Goal: Information Seeking & Learning: Check status

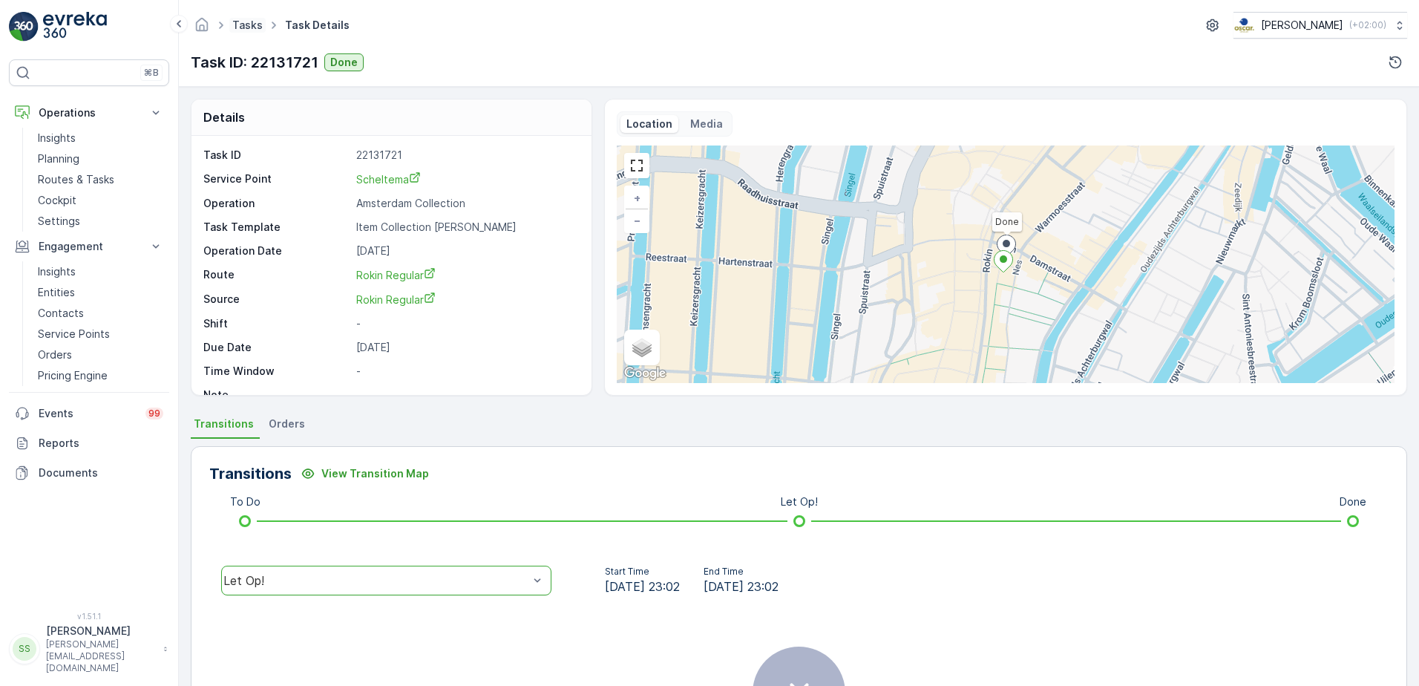
click at [244, 23] on link "Tasks" at bounding box center [247, 25] width 30 height 13
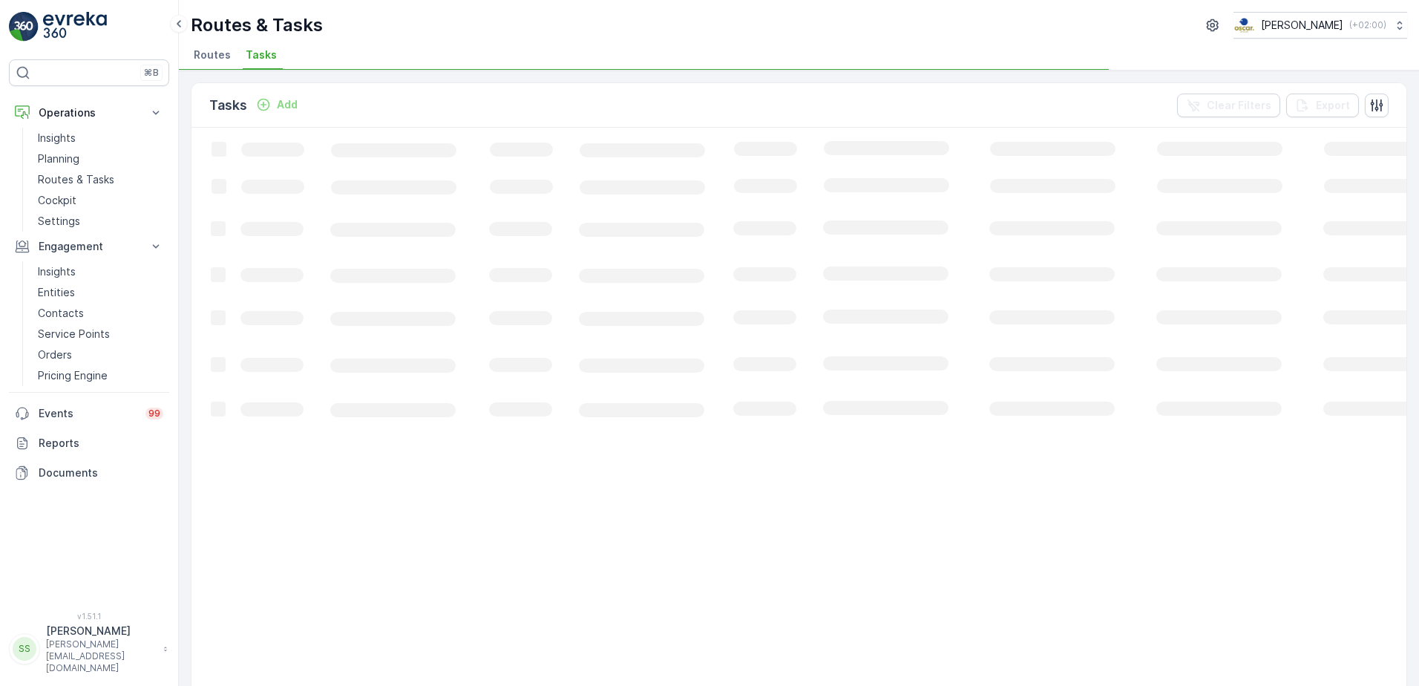
click at [724, 91] on div "Tasks Add Clear Filters Export" at bounding box center [798, 105] width 1215 height 45
click at [890, 102] on div "Tasks Add Clear Filters Export" at bounding box center [798, 105] width 1215 height 45
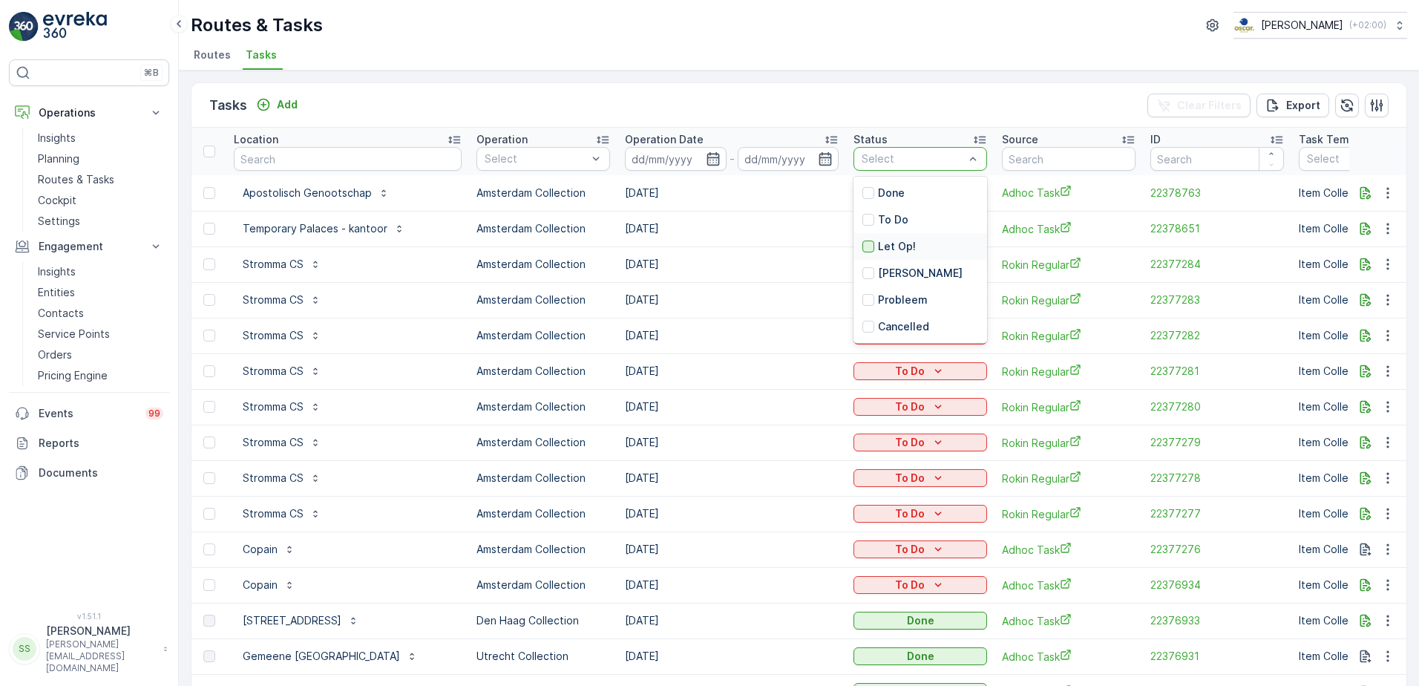
click at [867, 243] on div at bounding box center [868, 246] width 12 height 12
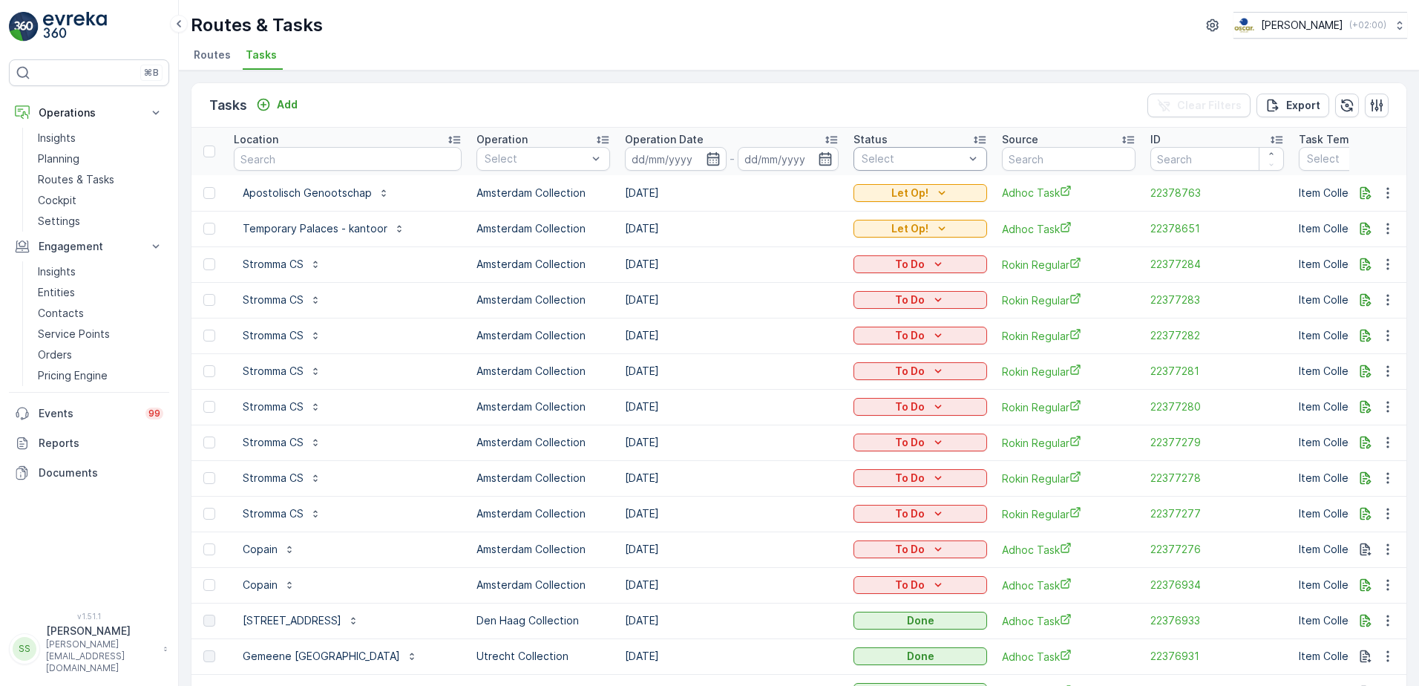
click at [910, 106] on div "Tasks Add Clear Filters Export" at bounding box center [798, 105] width 1215 height 45
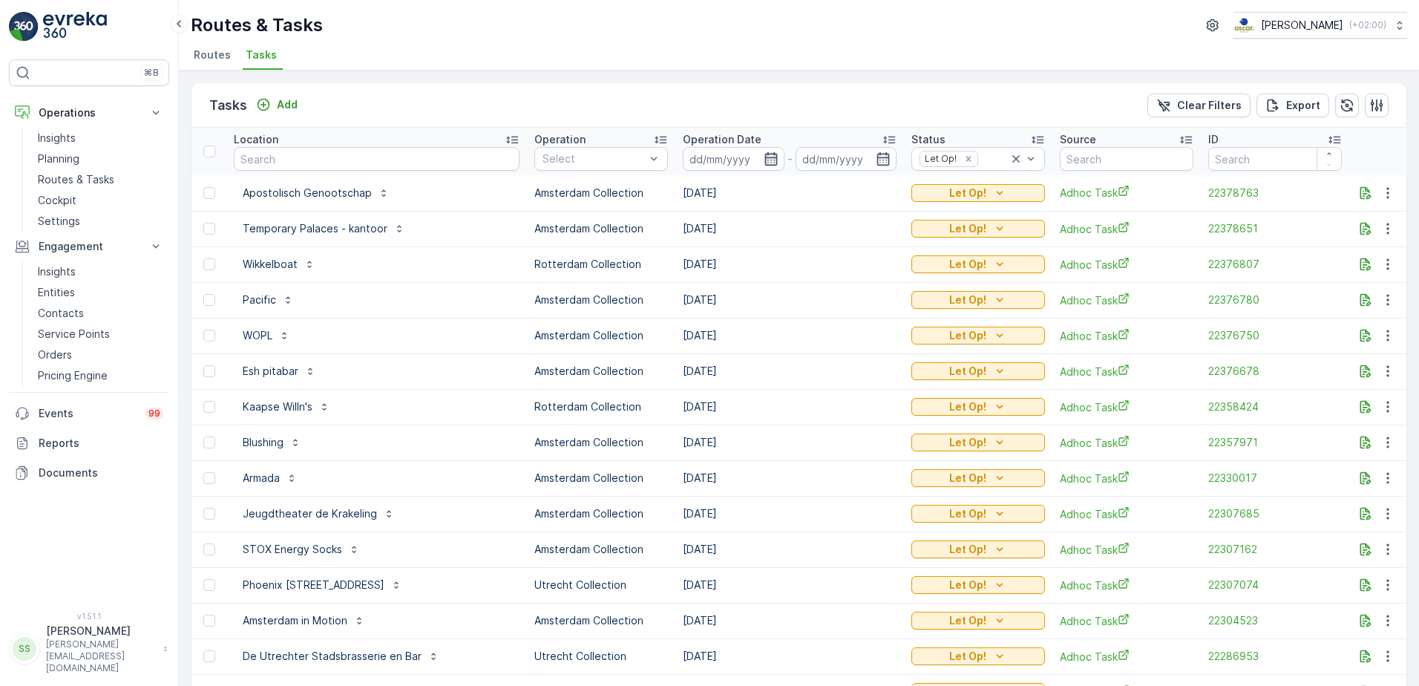
click at [764, 159] on icon "button" at bounding box center [771, 158] width 15 height 15
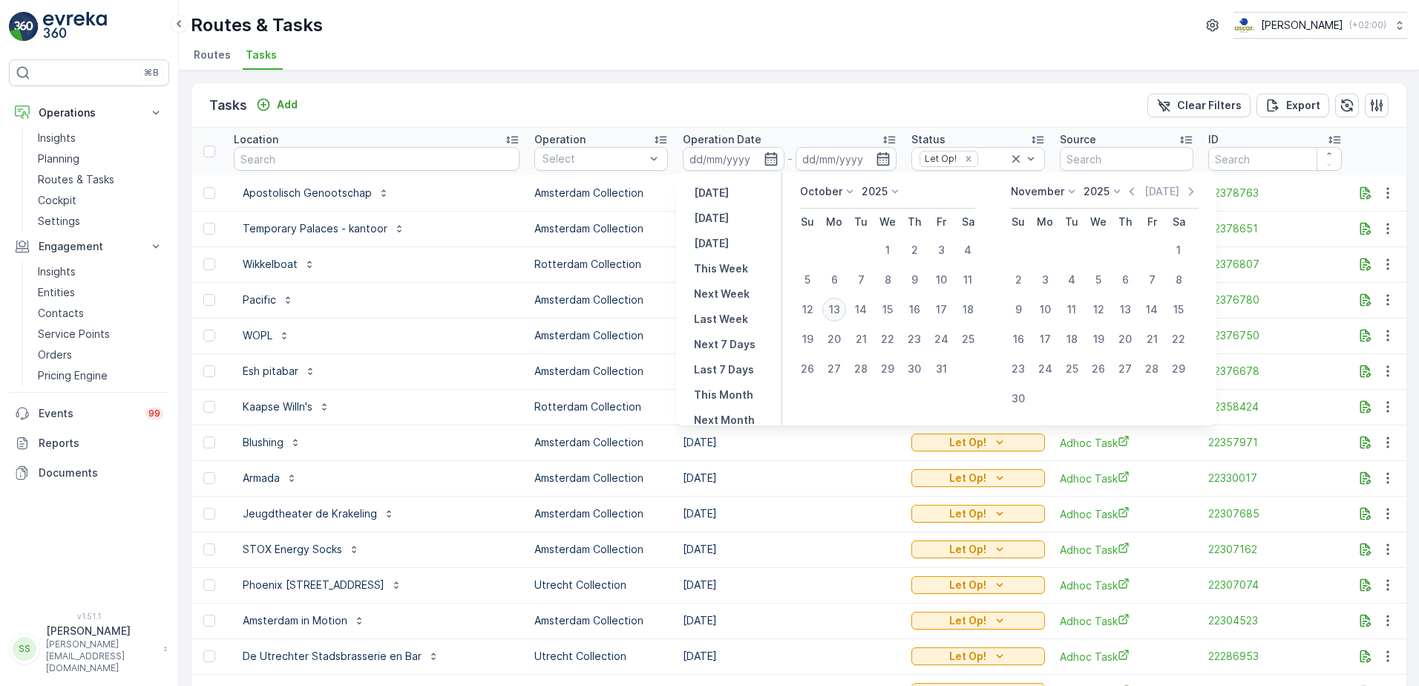
click at [831, 307] on div "13" at bounding box center [834, 310] width 24 height 24
type input "[DATE]"
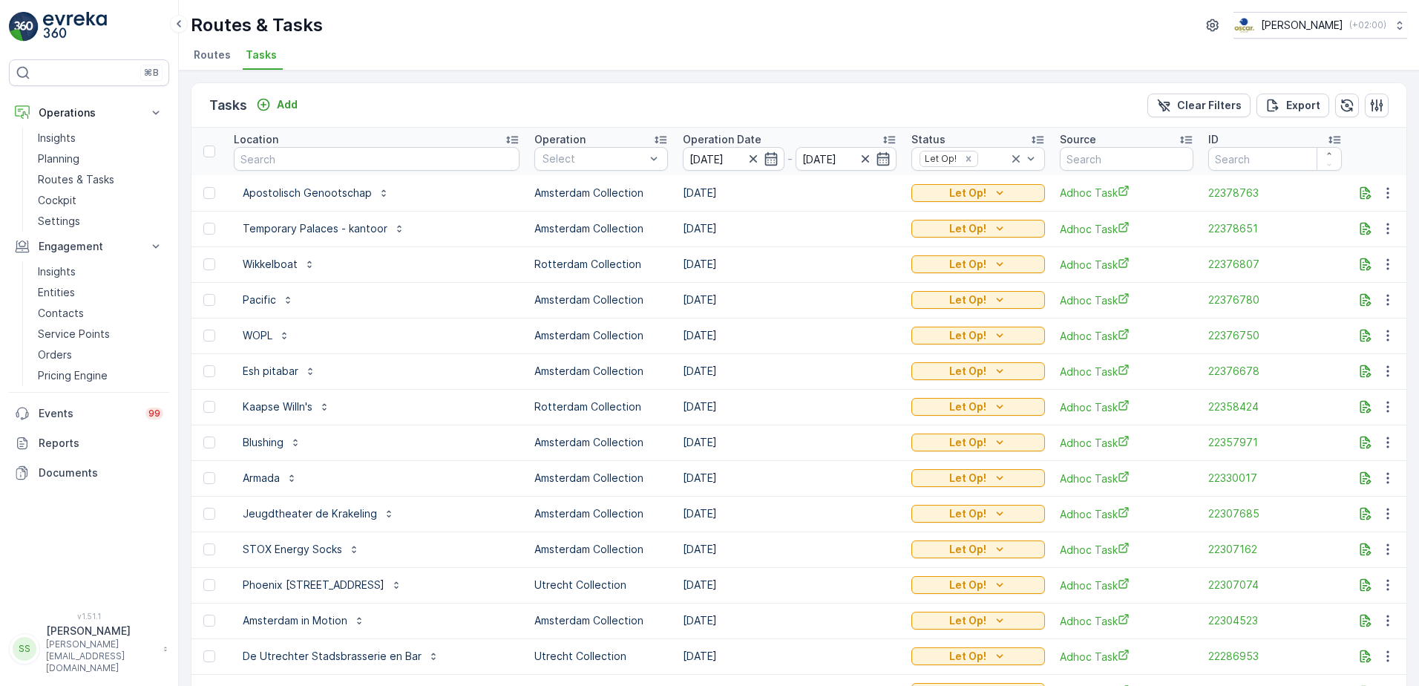
click at [752, 103] on div "Tasks Add Clear Filters Export" at bounding box center [798, 105] width 1215 height 45
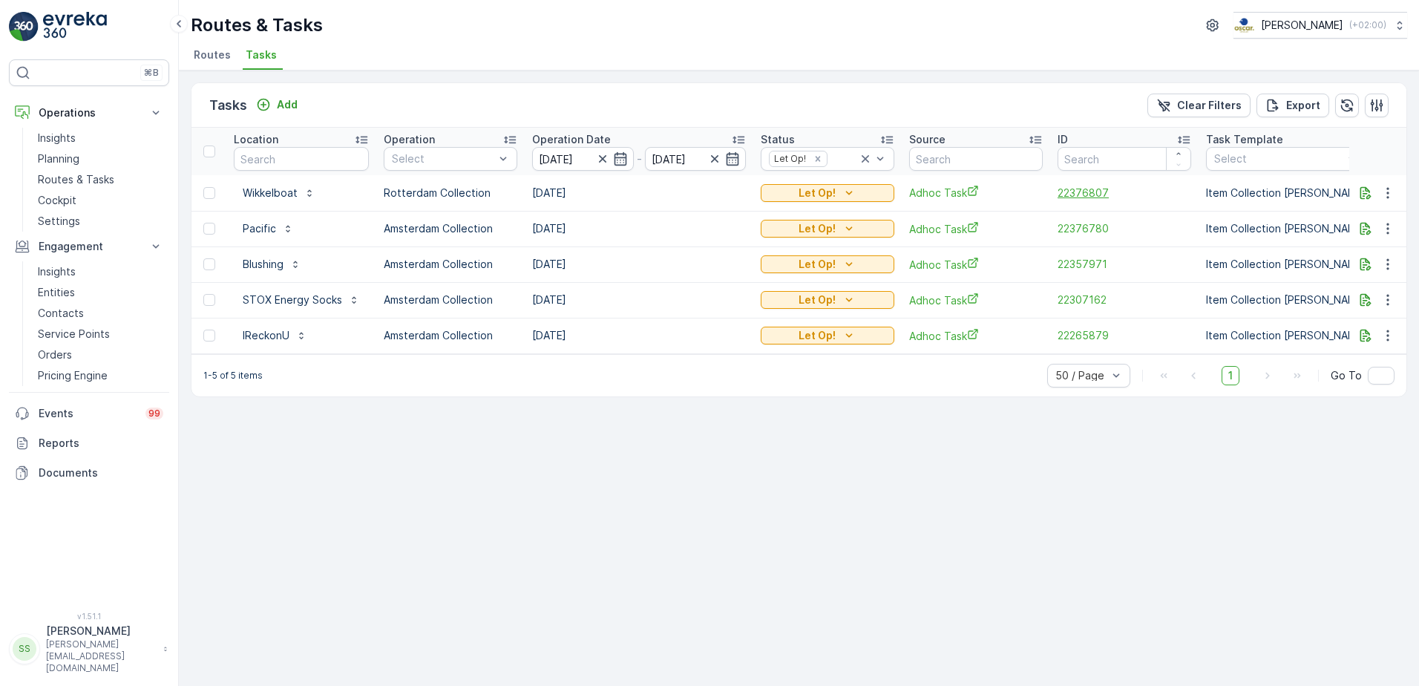
click at [1073, 198] on span "22376807" at bounding box center [1124, 193] width 134 height 15
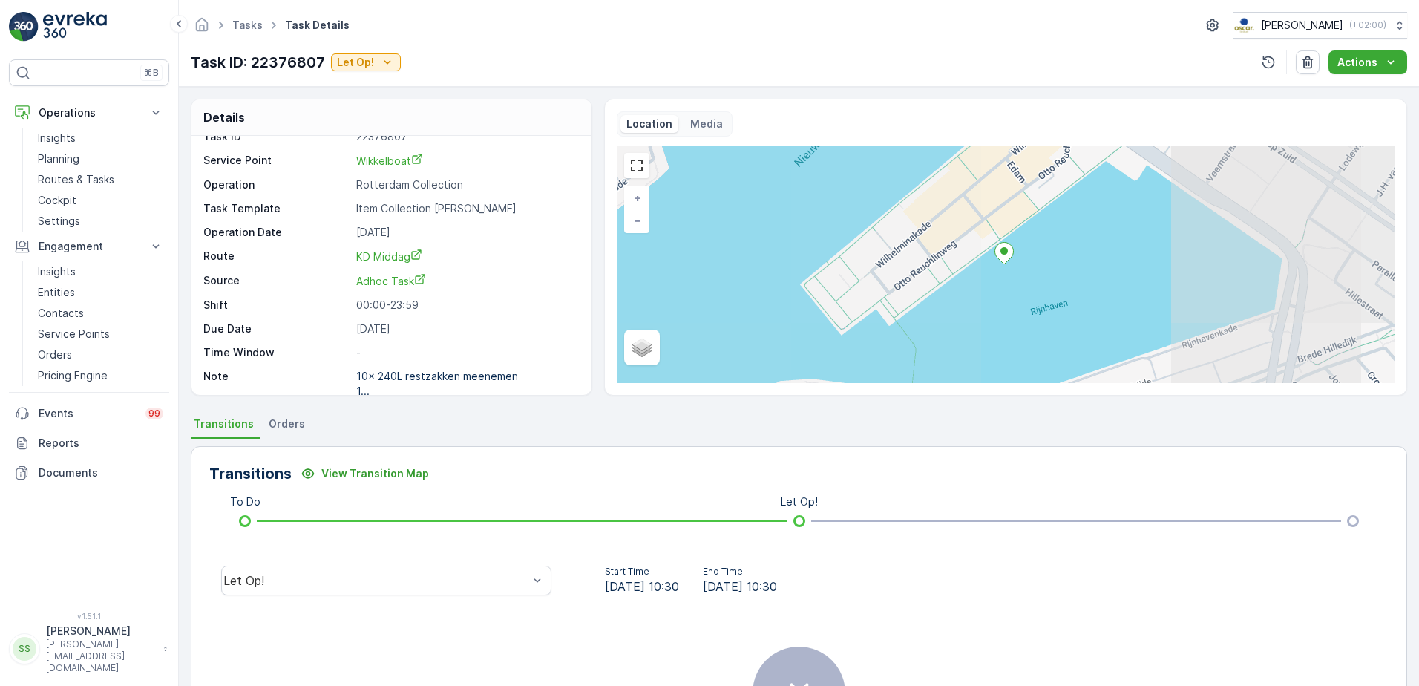
scroll to position [34, 0]
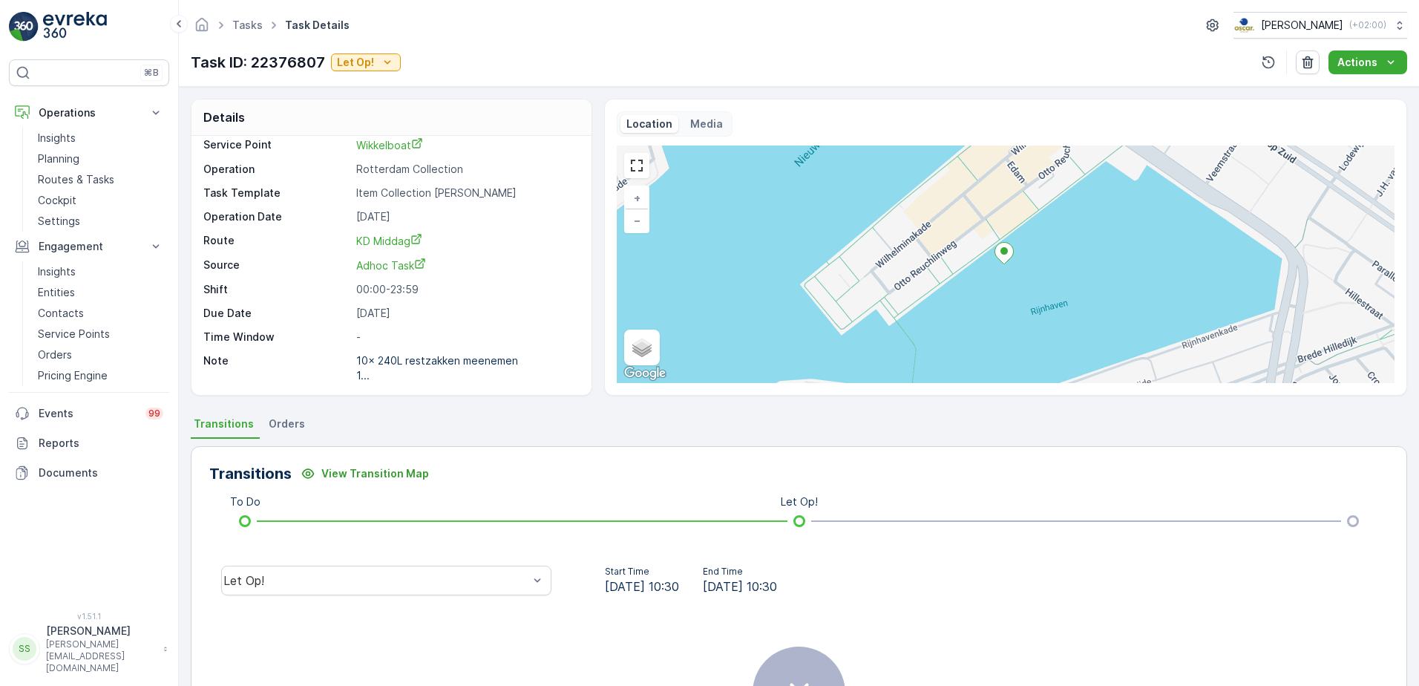
click at [492, 419] on ul "Transitions Orders" at bounding box center [799, 425] width 1216 height 25
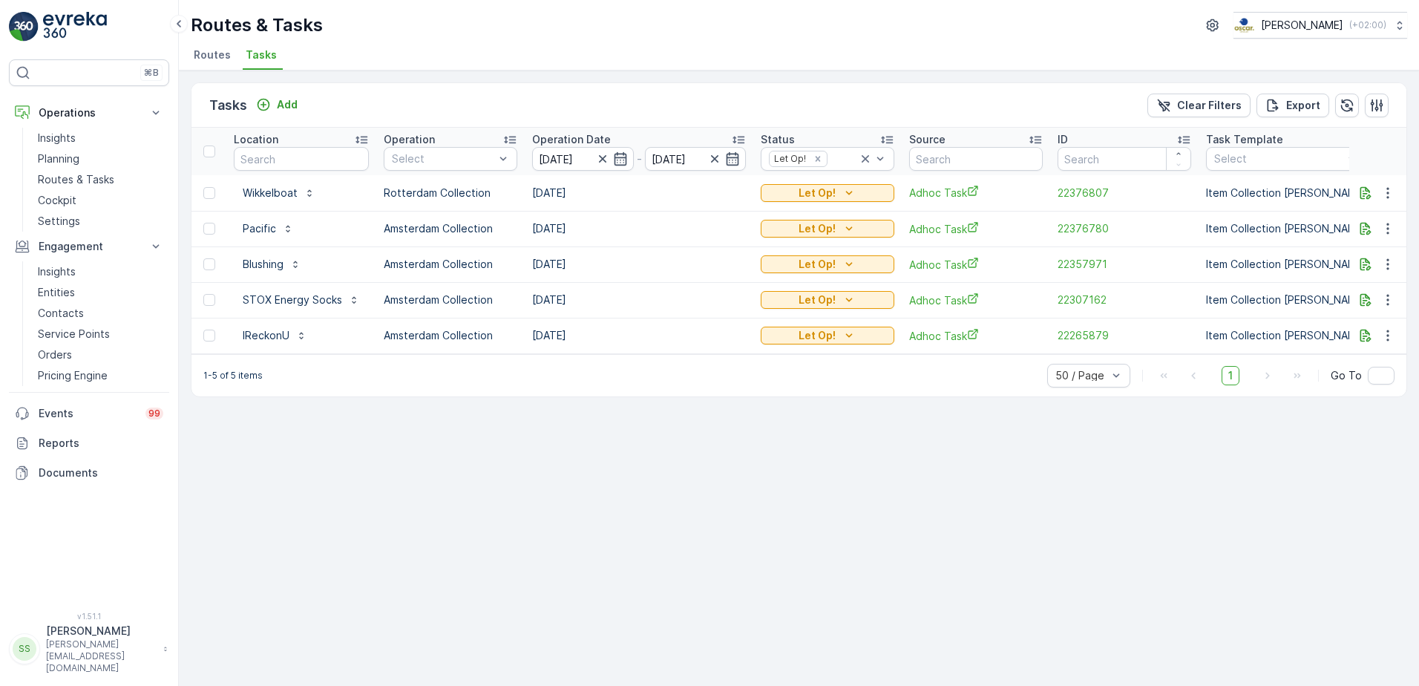
click at [488, 75] on div "Tasks Add Clear Filters Export Location Operation Select Operation Date [DATE] …" at bounding box center [799, 377] width 1240 height 615
click at [393, 50] on ul "Routes Tasks" at bounding box center [793, 57] width 1204 height 25
click at [1078, 191] on span "22376807" at bounding box center [1124, 193] width 134 height 15
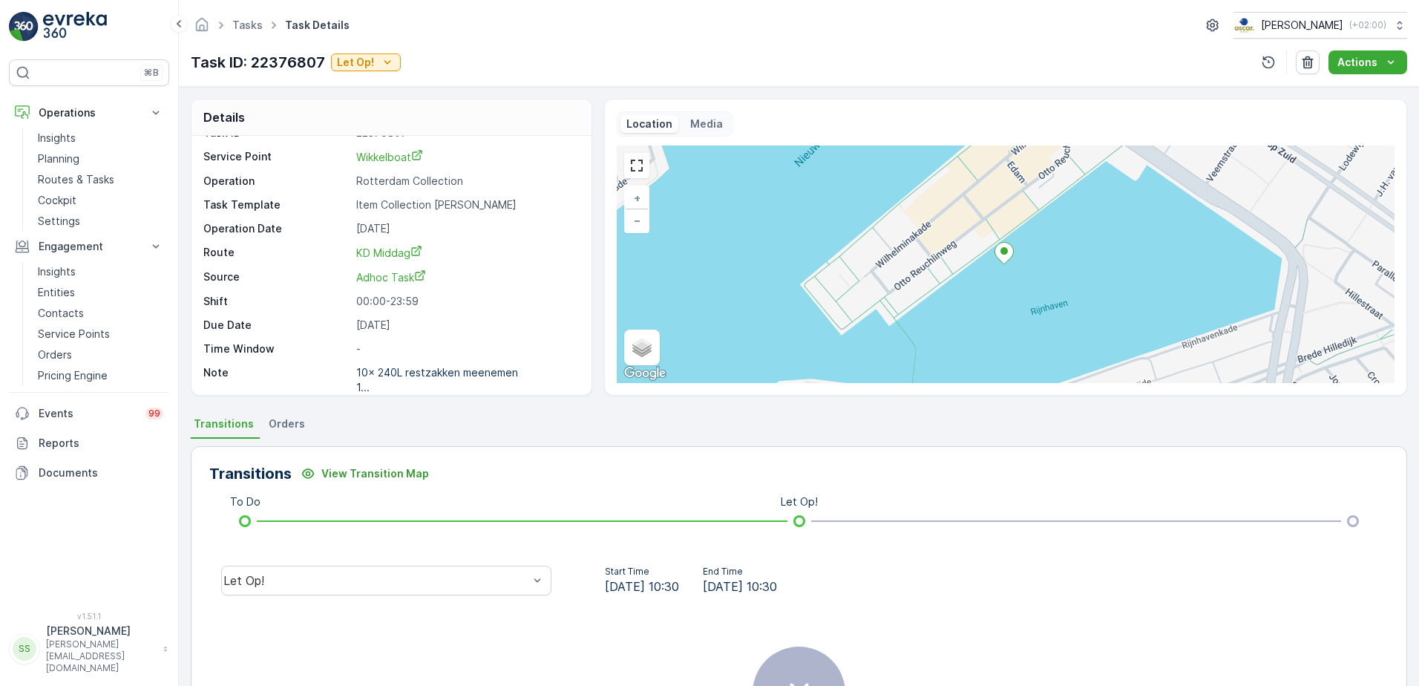
scroll to position [34, 0]
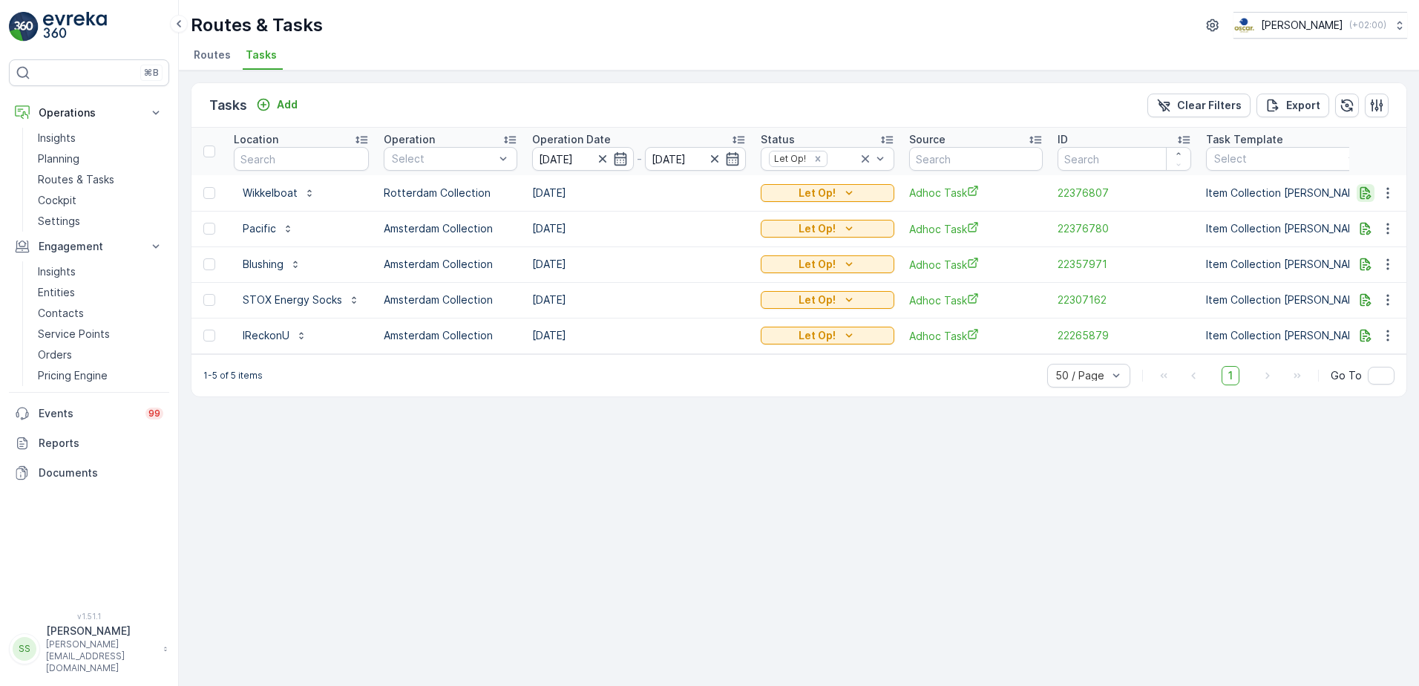
click at [1362, 191] on icon "button" at bounding box center [1365, 193] width 15 height 15
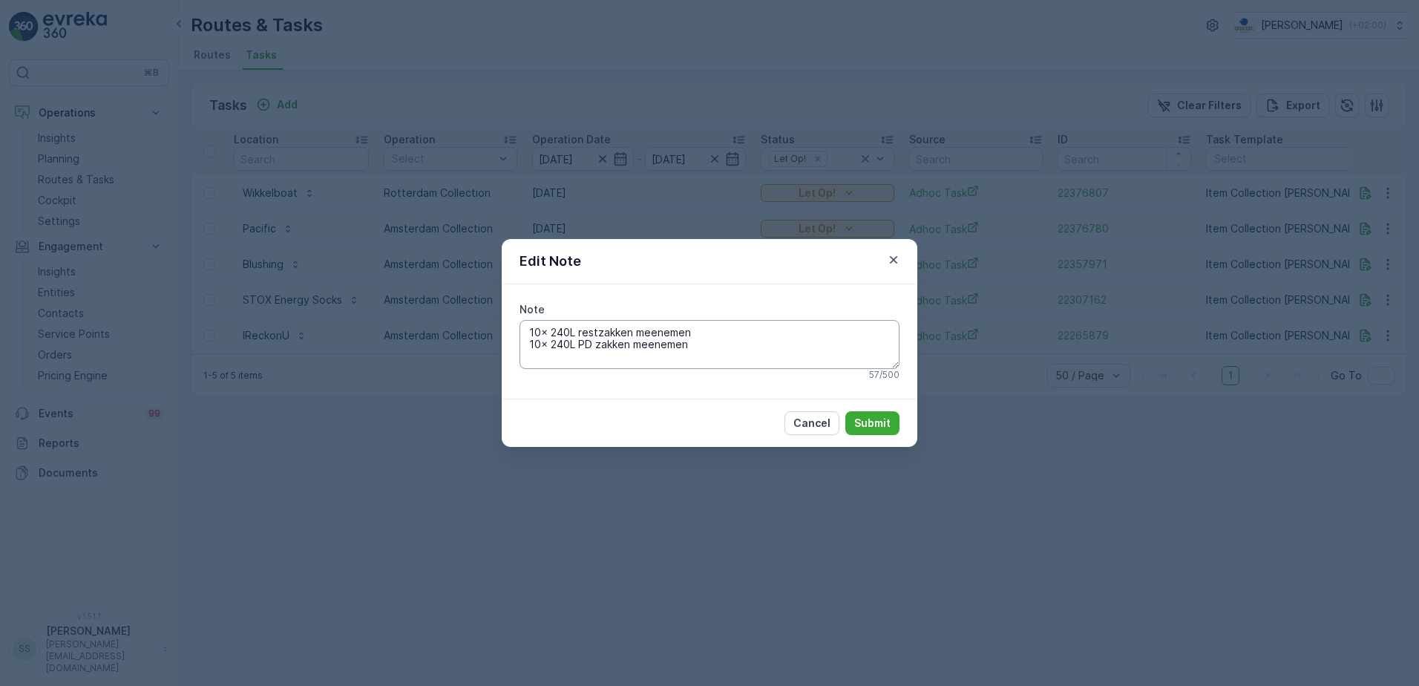
click at [554, 332] on textarea "10x 240L restzakken meenemen 10x 240L PD zakken meenemen" at bounding box center [709, 344] width 380 height 49
click at [556, 347] on textarea "10x 140L restzakken meenemen 10x 240L PD zakken meenemen" at bounding box center [709, 344] width 380 height 49
type textarea "10x 140L restzakken meenemen 10x 140L PD zakken meenemen"
click at [854, 424] on button "Submit" at bounding box center [872, 423] width 54 height 24
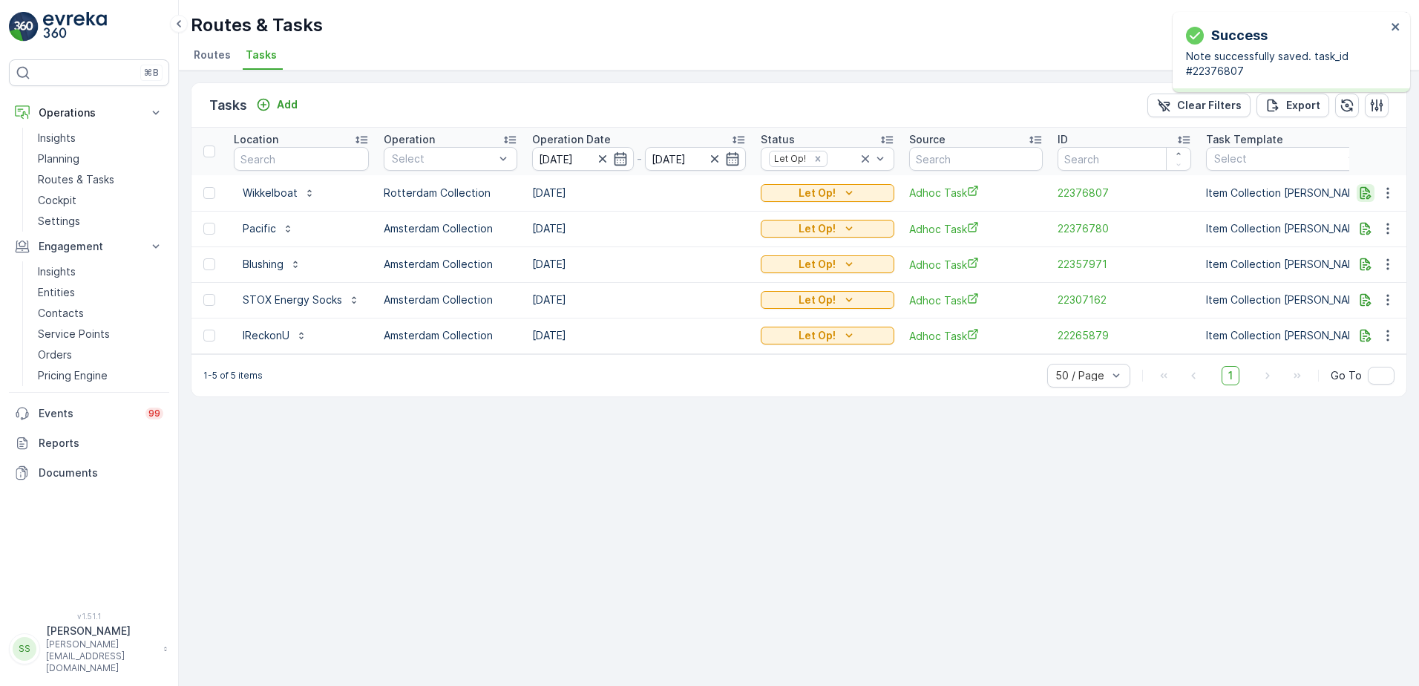
click at [1363, 193] on icon "button" at bounding box center [1365, 192] width 11 height 13
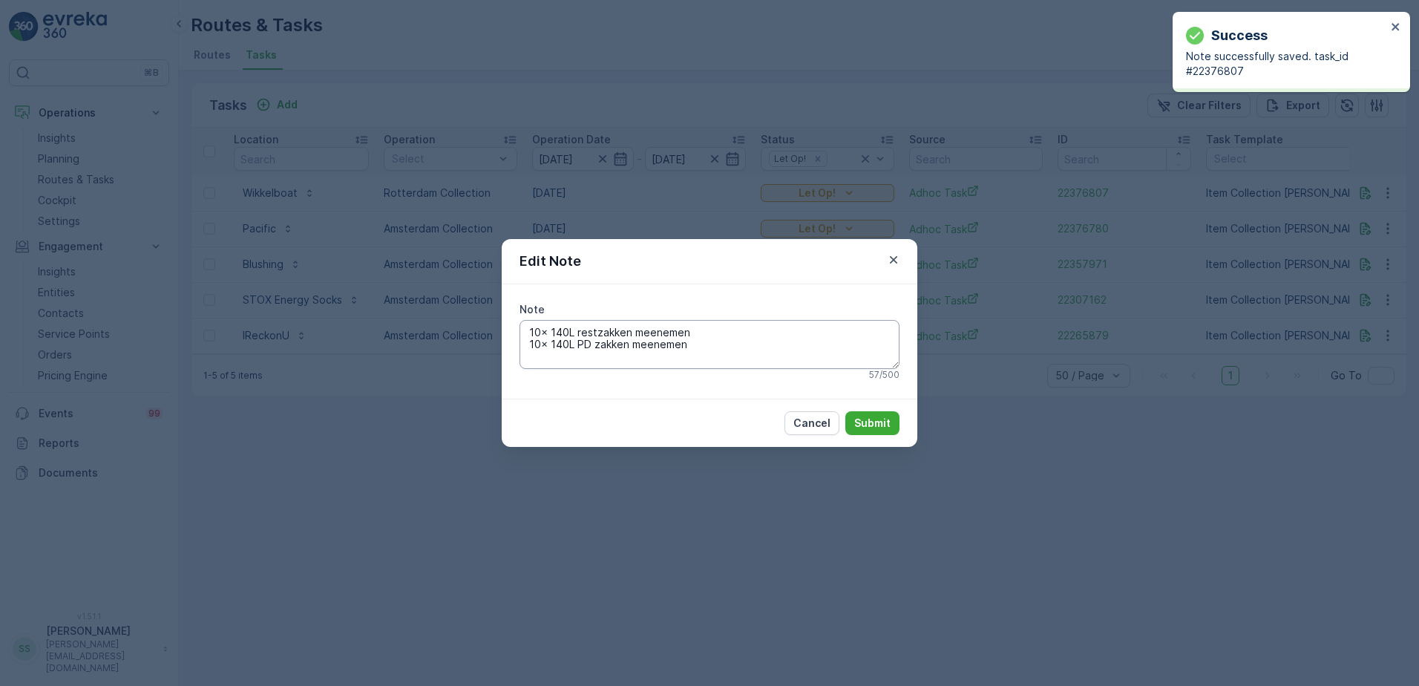
click at [557, 345] on textarea "10x 140L restzakken meenemen 10x 140L PD zakken meenemen" at bounding box center [709, 344] width 380 height 49
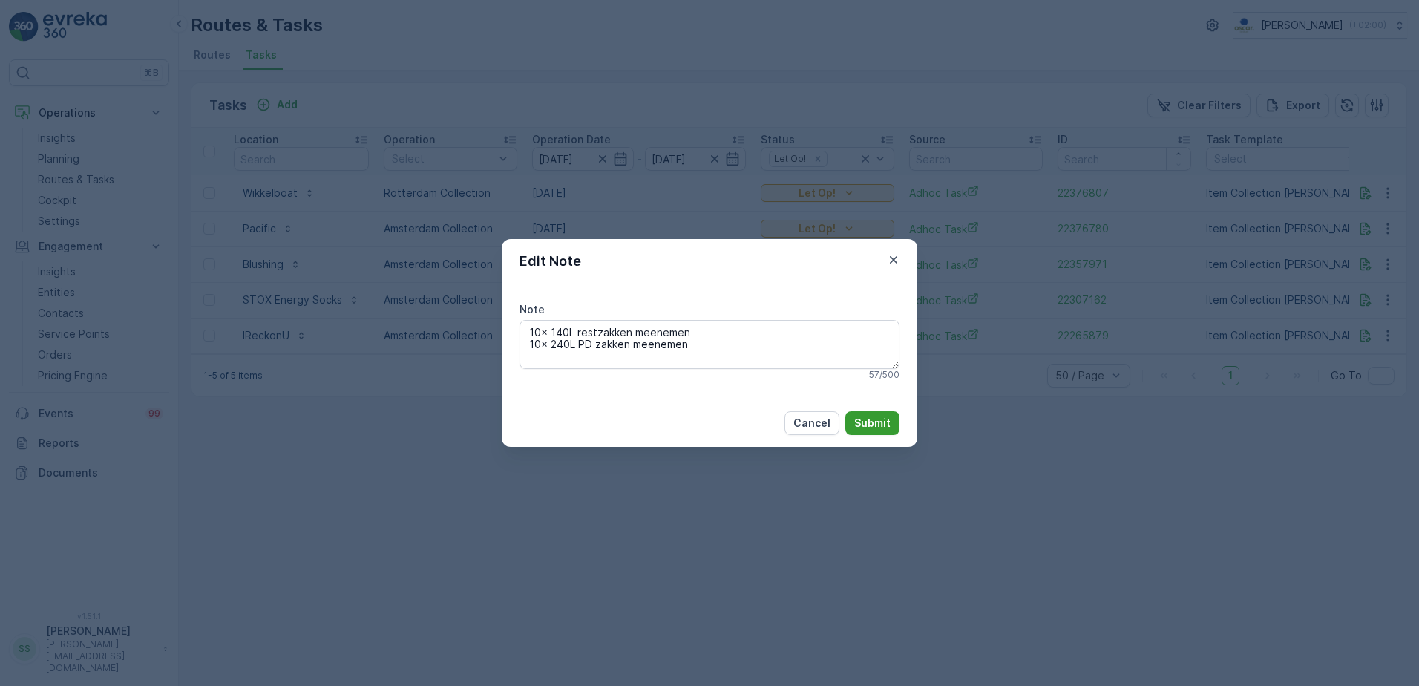
type textarea "10x 140L restzakken meenemen 10x 240L PD zakken meenemen"
click at [892, 422] on button "Submit" at bounding box center [872, 423] width 54 height 24
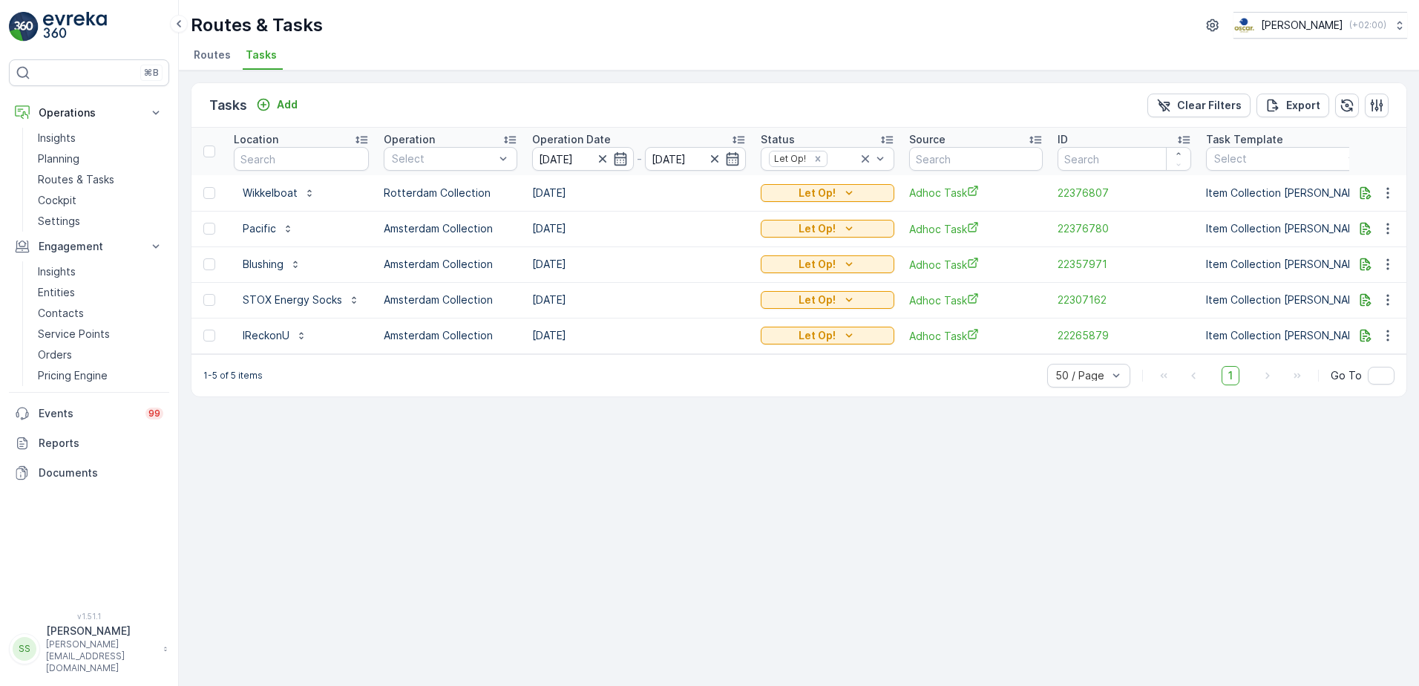
click at [488, 50] on ul "Routes Tasks" at bounding box center [793, 57] width 1204 height 25
click at [1368, 189] on icon "button" at bounding box center [1365, 192] width 11 height 13
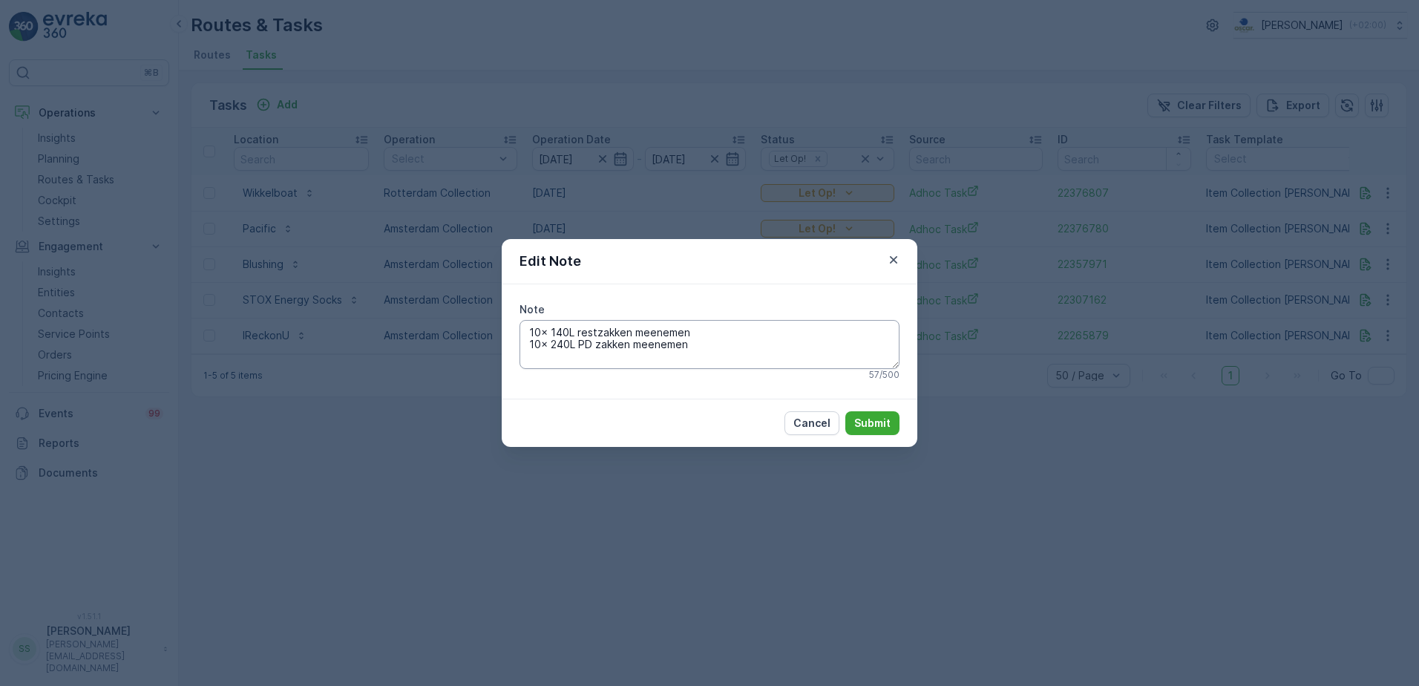
click at [558, 348] on textarea "10x 140L restzakken meenemen 10x 240L PD zakken meenemen" at bounding box center [709, 344] width 380 height 49
type textarea "10x 140L restzakken meenemen 10x 140L PD zakken meenemen"
click at [876, 423] on p "Submit" at bounding box center [872, 423] width 36 height 15
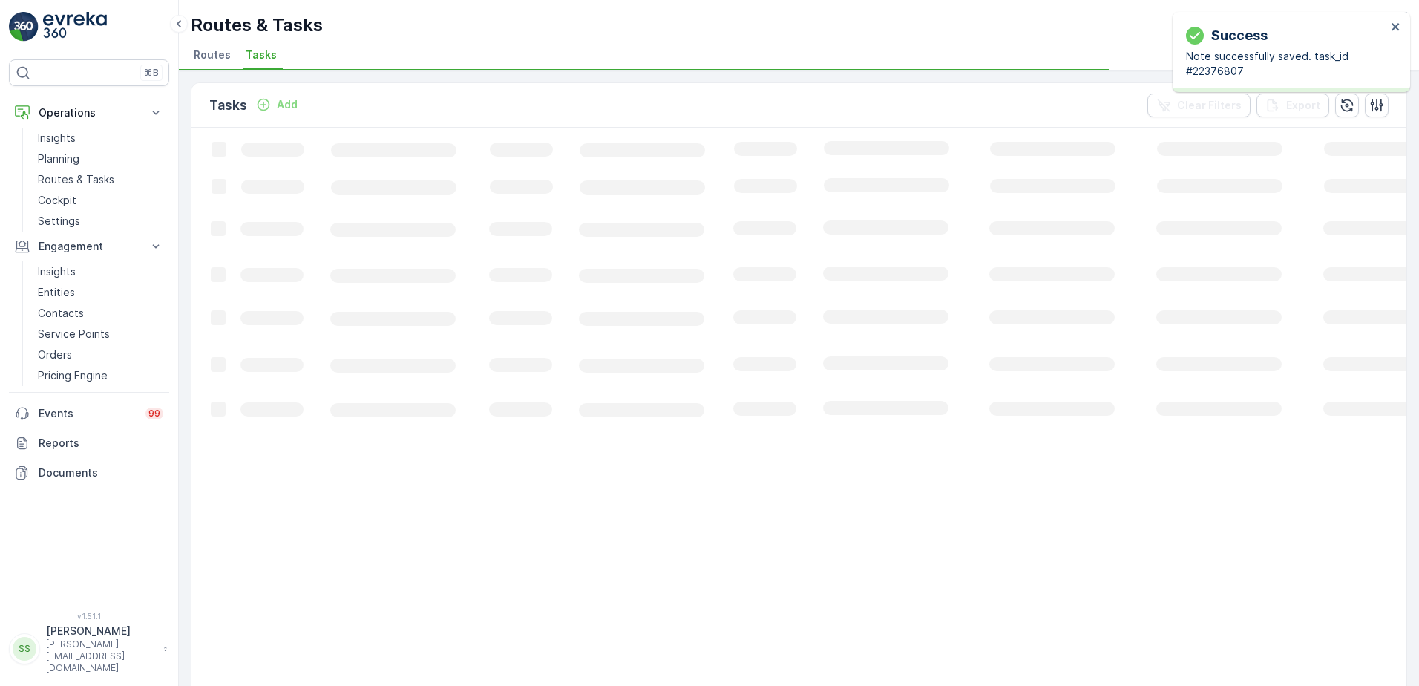
click at [539, 36] on div "Routes & Tasks [PERSON_NAME] ( +02:00 )" at bounding box center [799, 25] width 1216 height 27
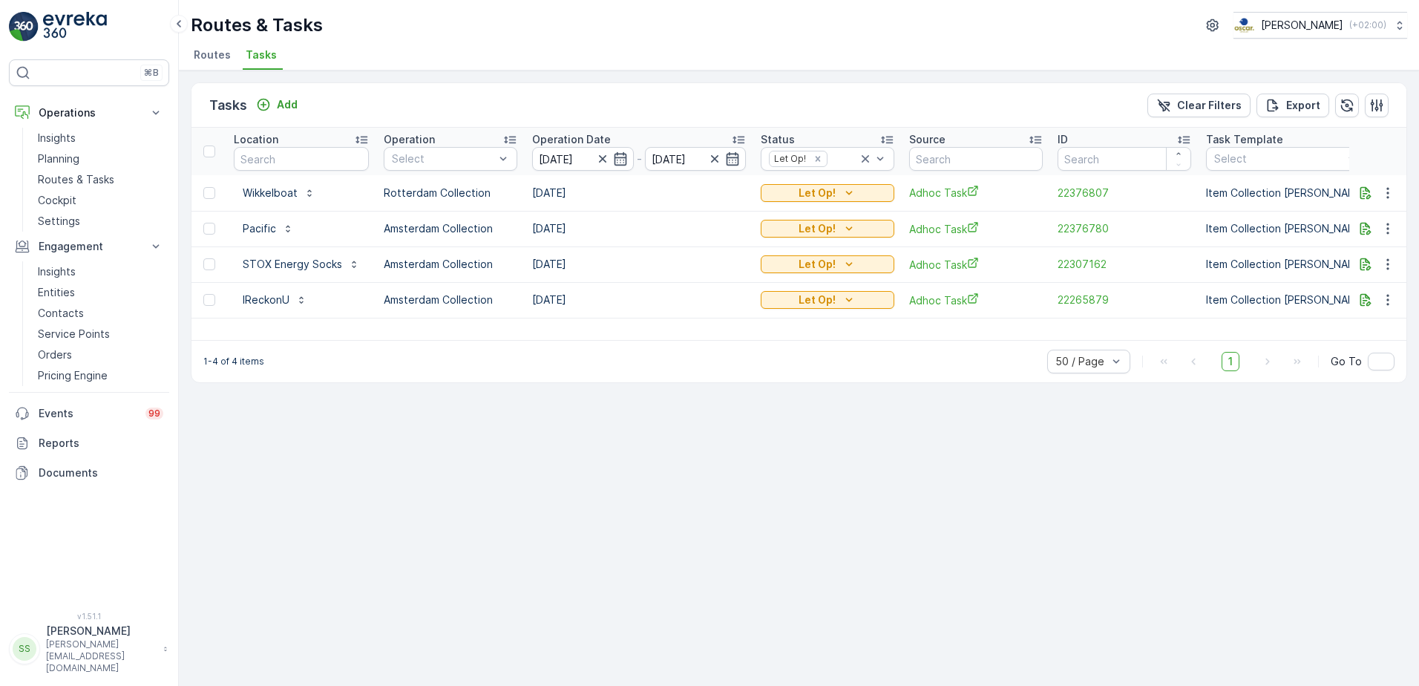
click at [392, 35] on div "Routes & Tasks [PERSON_NAME] ( +02:00 )" at bounding box center [799, 25] width 1216 height 27
click at [226, 55] on span "Routes" at bounding box center [212, 54] width 37 height 15
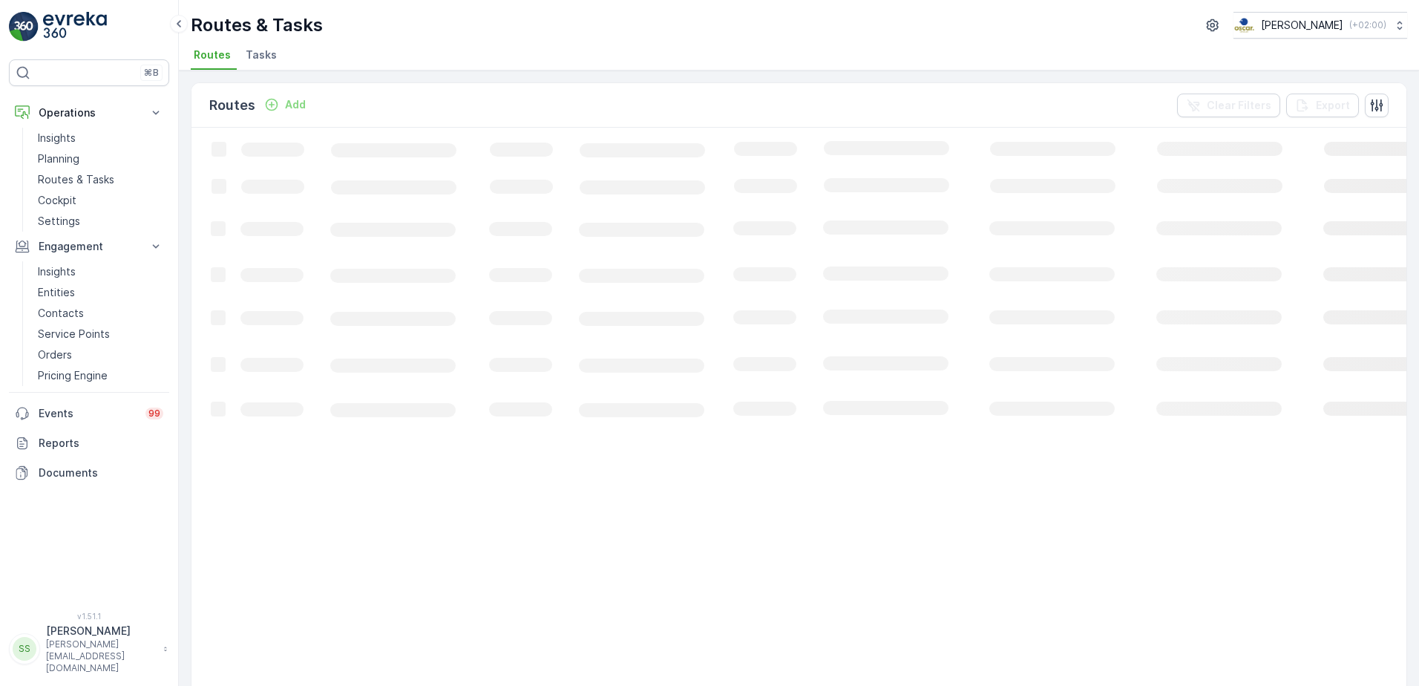
click at [522, 105] on div "Routes Add Clear Filters Export" at bounding box center [798, 105] width 1215 height 45
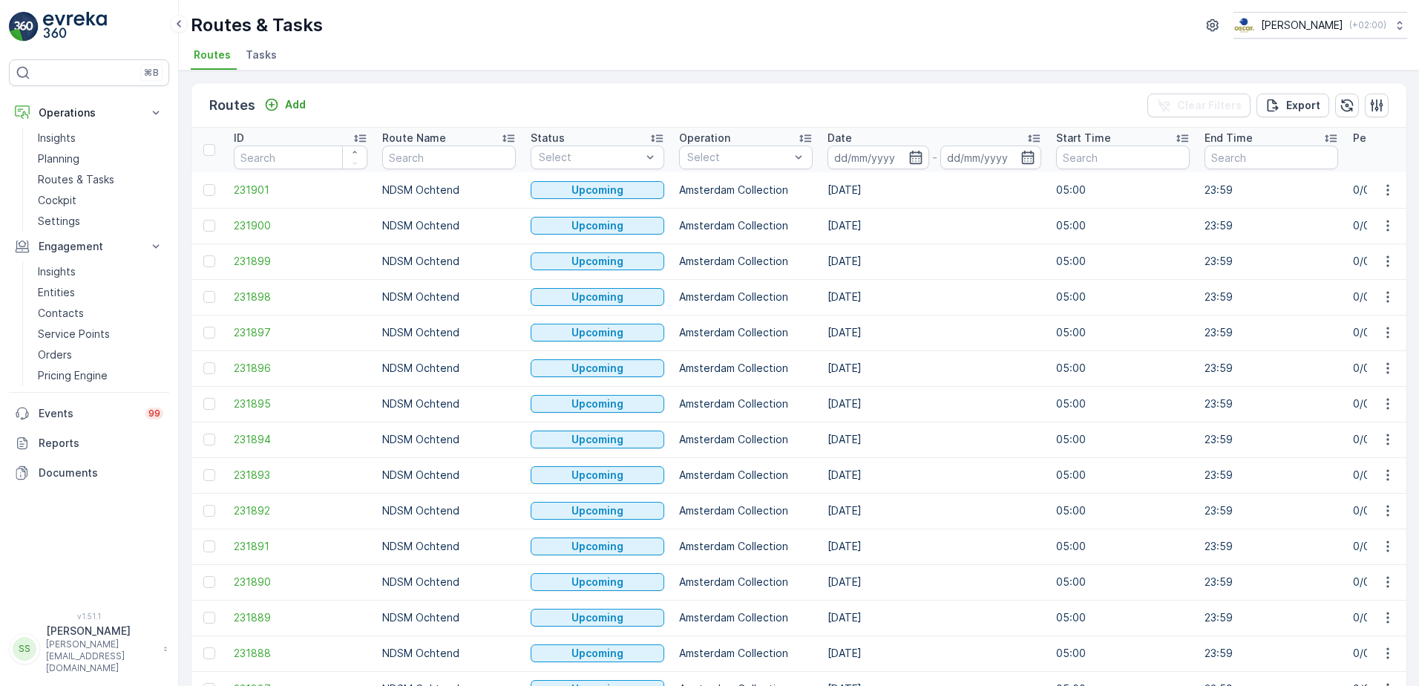
click at [449, 94] on div "Routes Add Clear Filters Export" at bounding box center [798, 105] width 1215 height 45
click at [921, 153] on icon "button" at bounding box center [915, 157] width 13 height 13
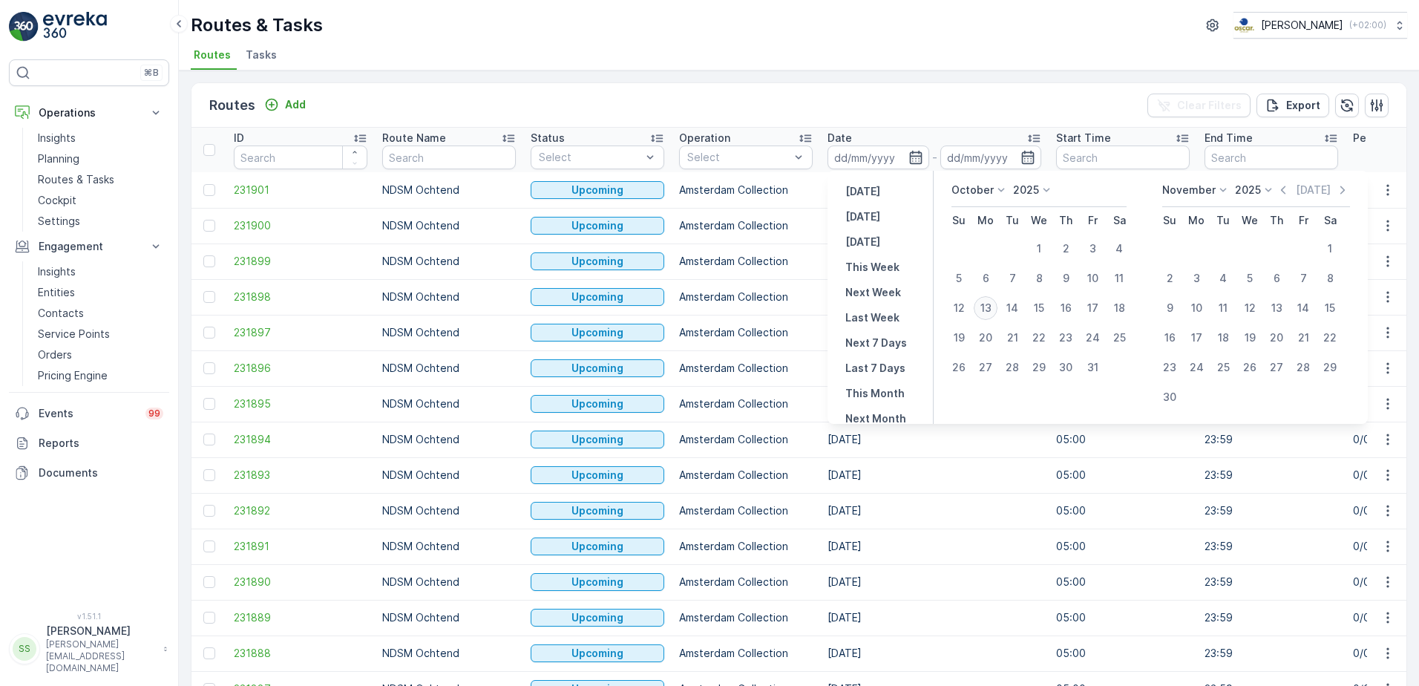
click at [988, 306] on div "13" at bounding box center [986, 308] width 24 height 24
type input "[DATE]"
click at [861, 96] on div "Routes Add Clear Filters Export" at bounding box center [798, 105] width 1215 height 45
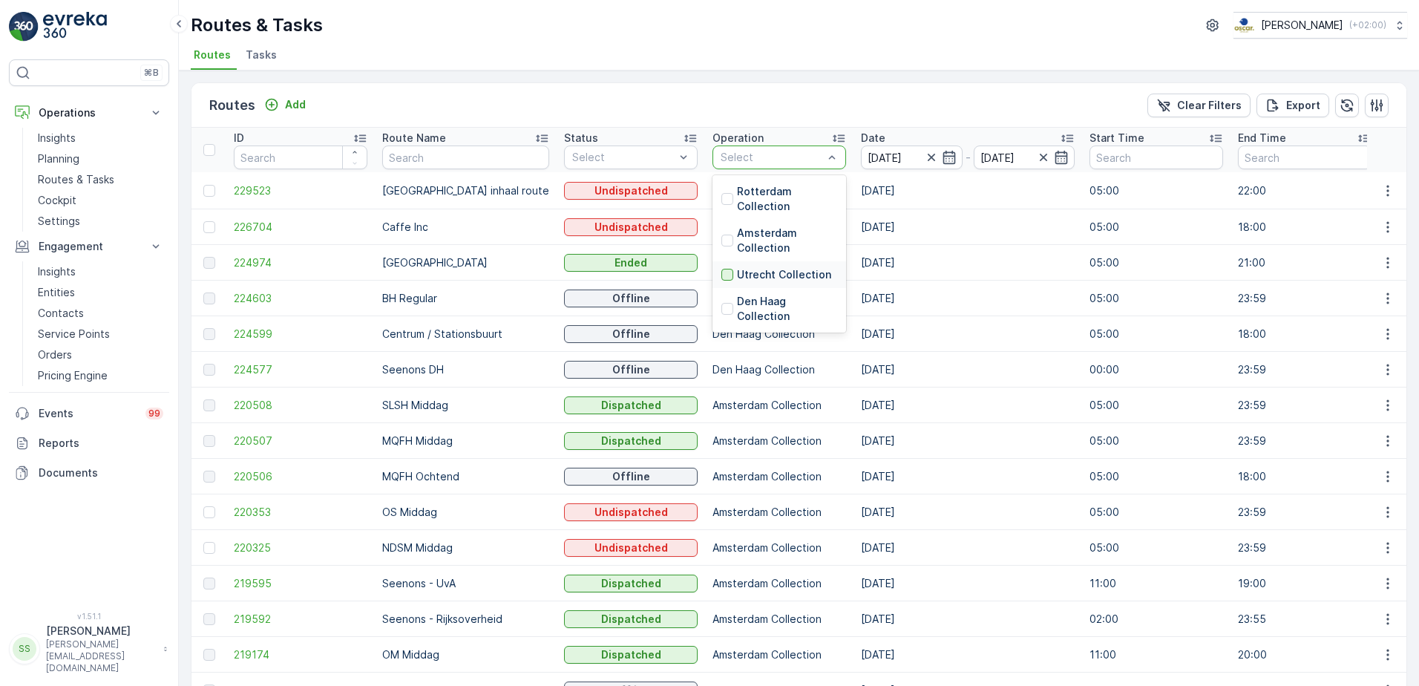
click at [721, 276] on div at bounding box center [727, 275] width 12 height 12
click at [699, 108] on div "Routes Add Clear Filters Export" at bounding box center [798, 105] width 1215 height 45
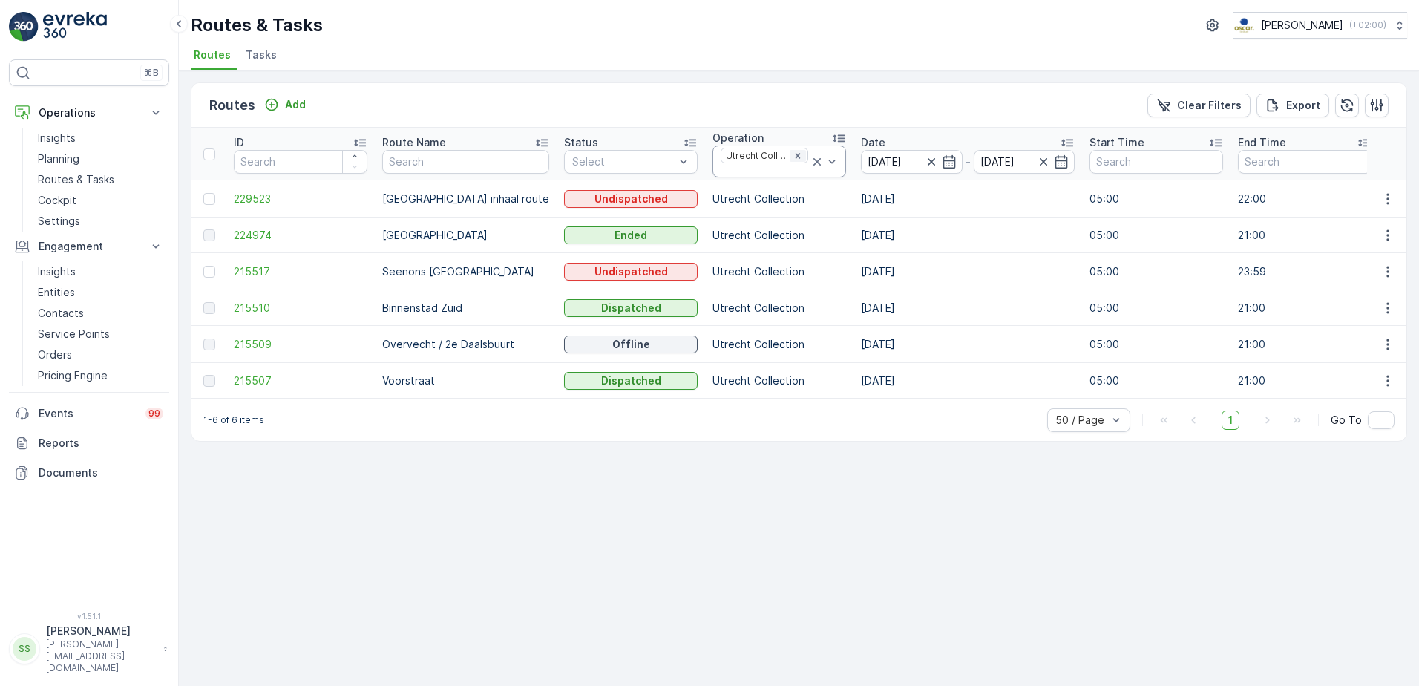
click at [796, 157] on icon "Remove Utrecht Collection" at bounding box center [798, 155] width 5 height 5
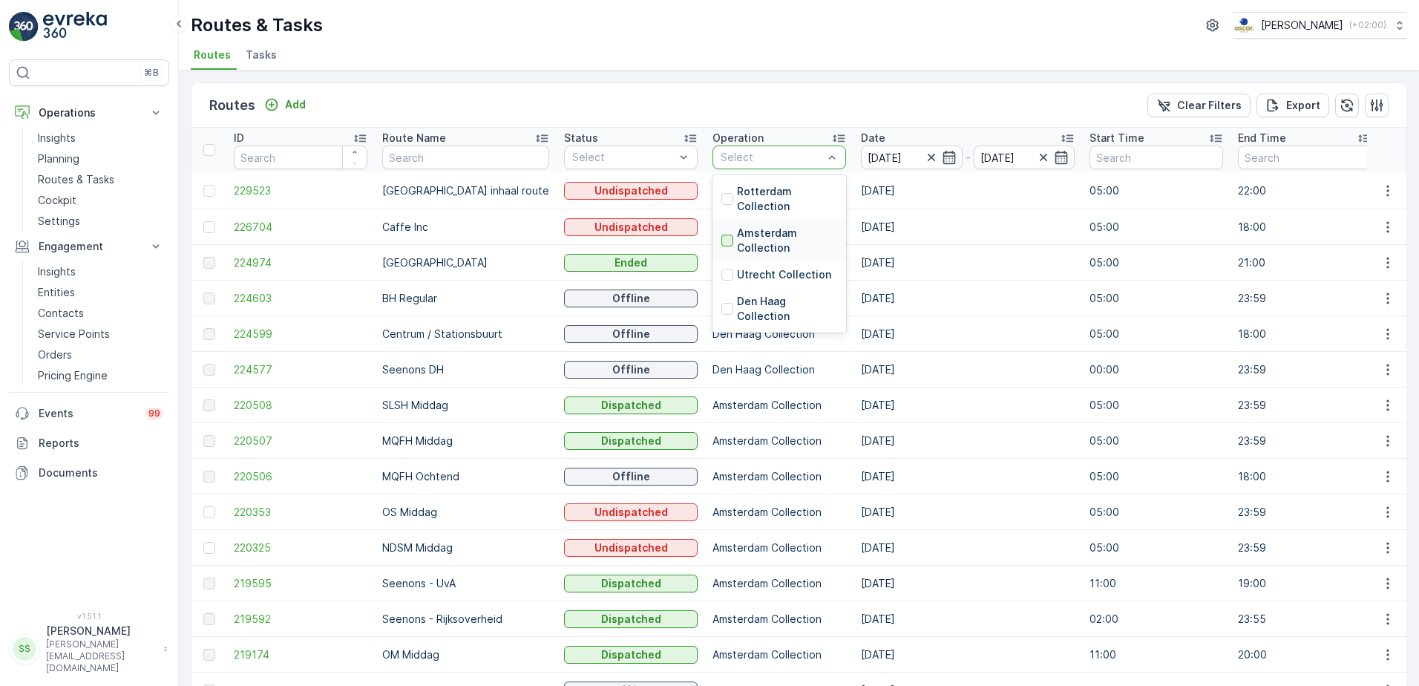
click at [721, 241] on div at bounding box center [727, 240] width 12 height 12
click at [748, 103] on div "Routes Add Clear Filters Export" at bounding box center [798, 105] width 1215 height 45
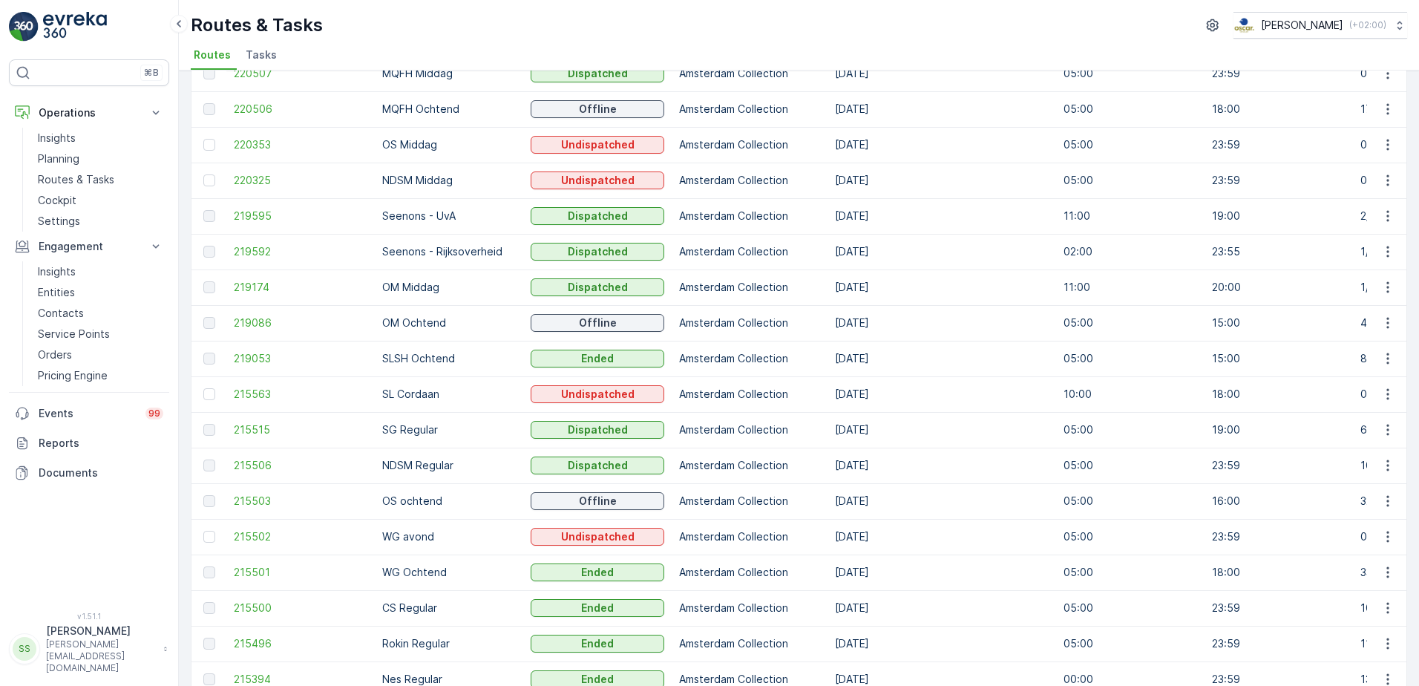
scroll to position [122, 0]
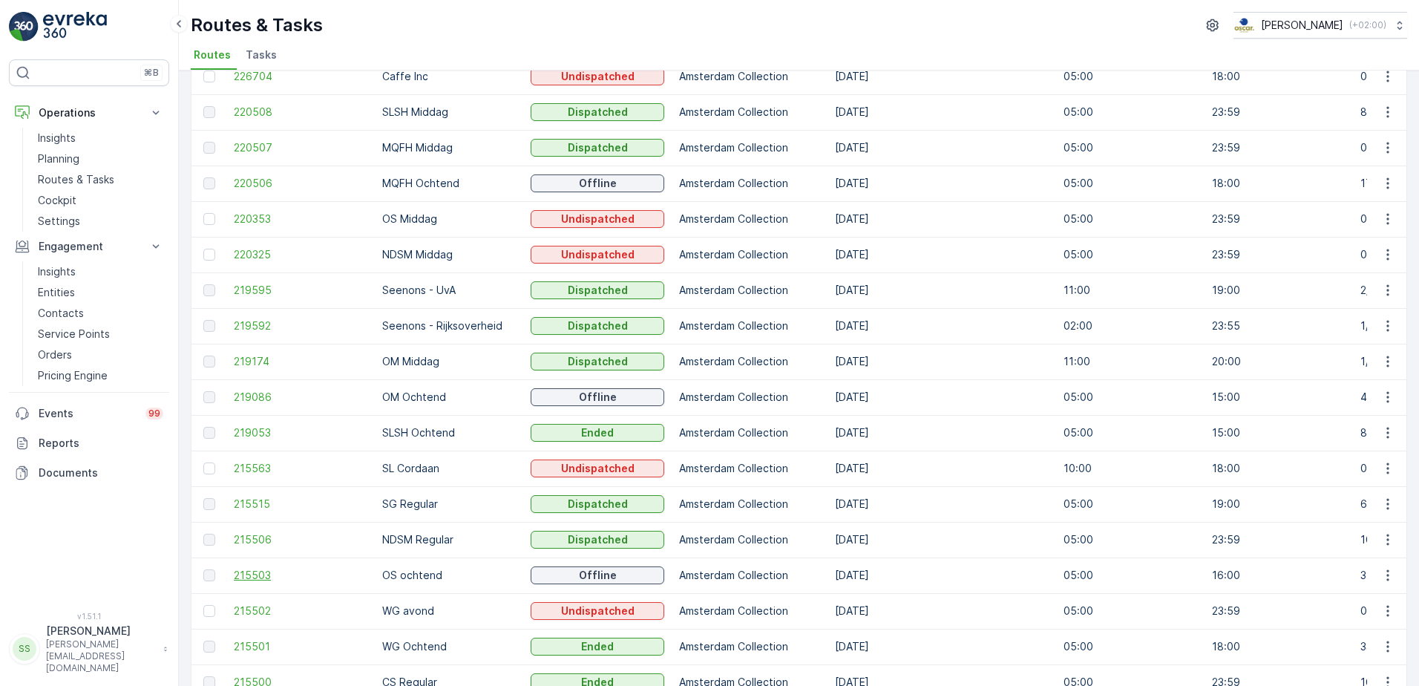
click at [260, 571] on span "215503" at bounding box center [301, 575] width 134 height 15
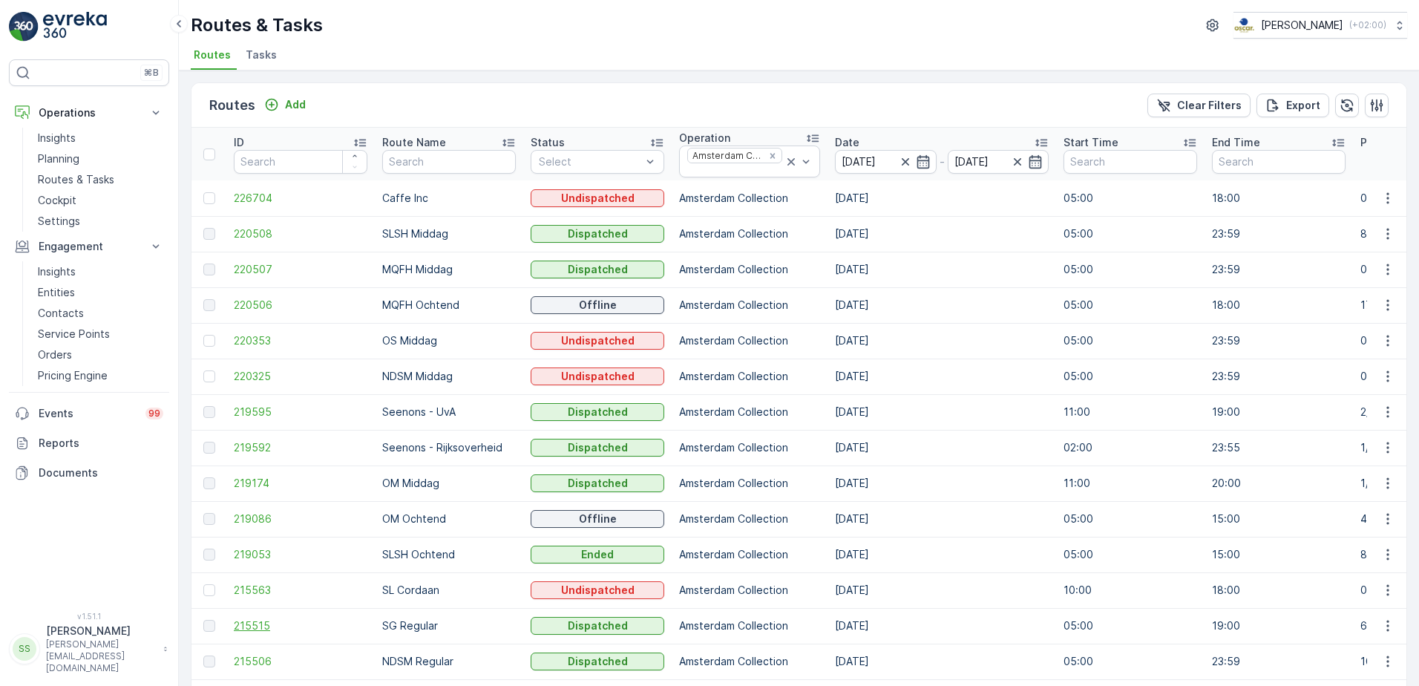
click at [243, 626] on span "215515" at bounding box center [301, 625] width 134 height 15
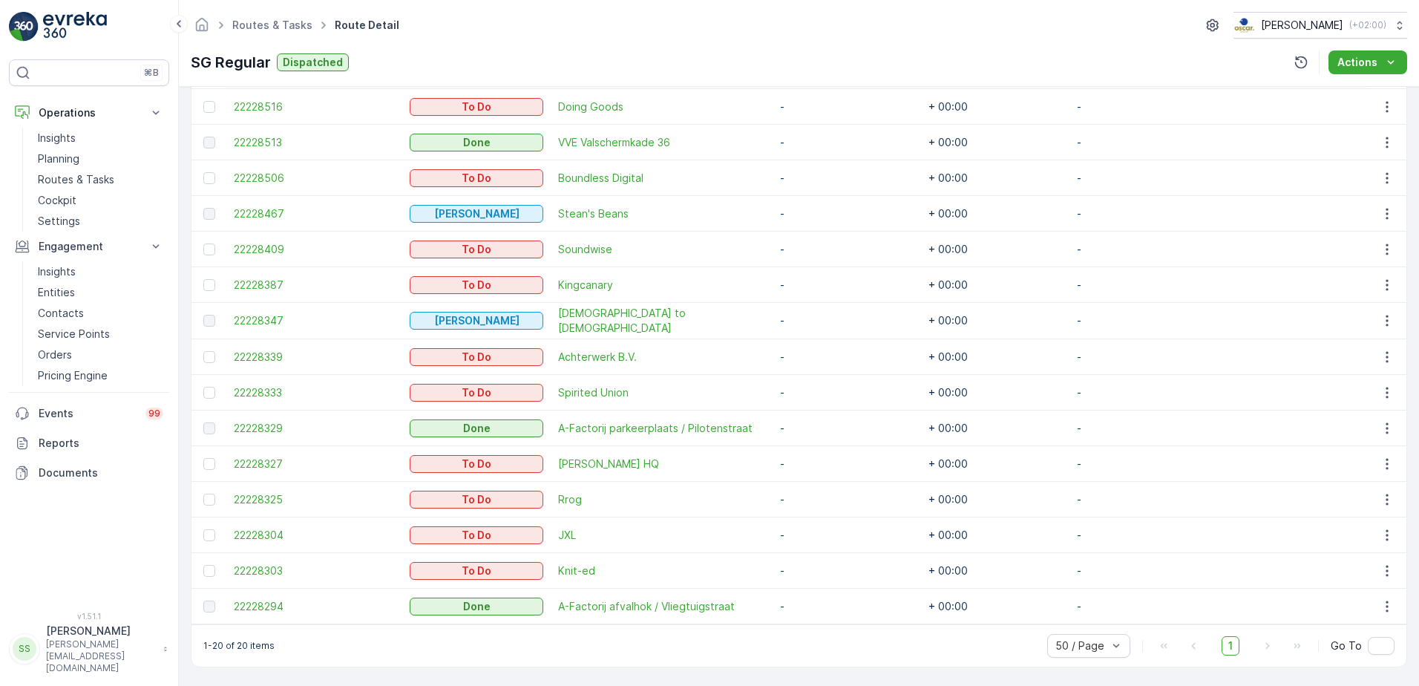
scroll to position [255, 0]
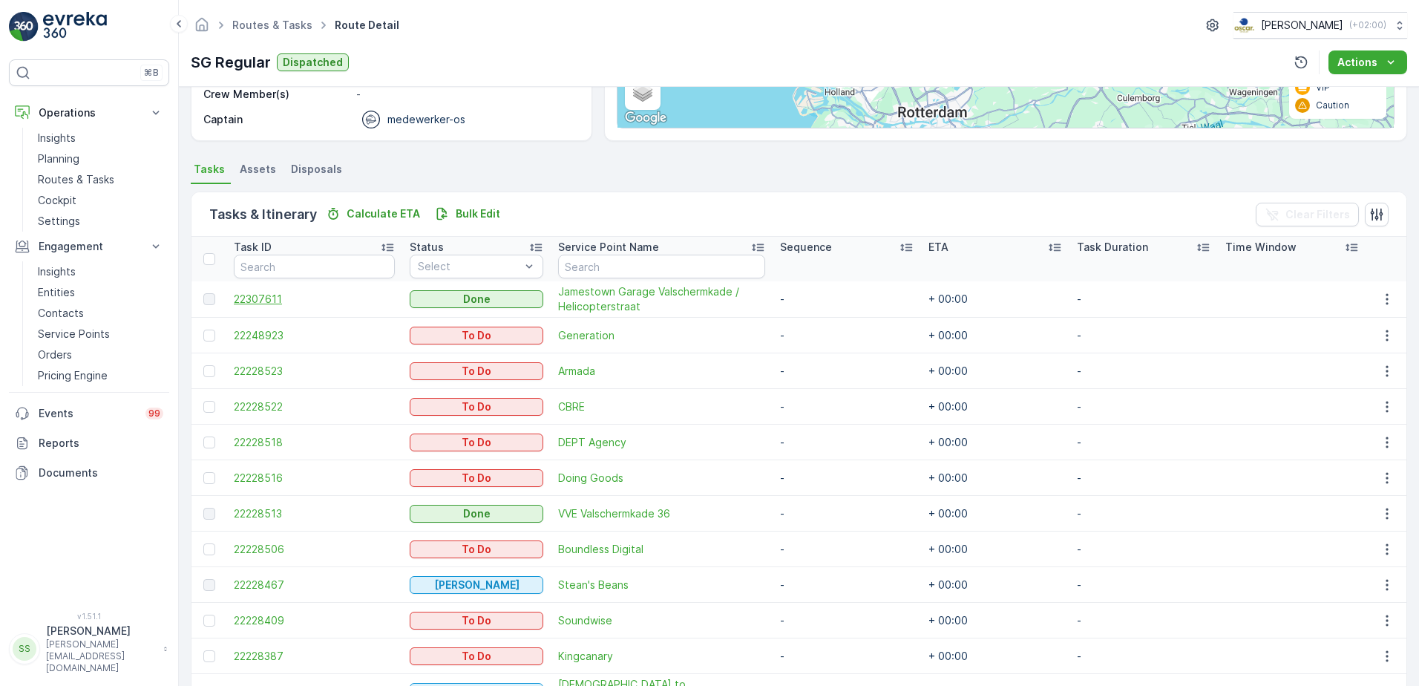
click at [260, 294] on span "22307611" at bounding box center [314, 299] width 161 height 15
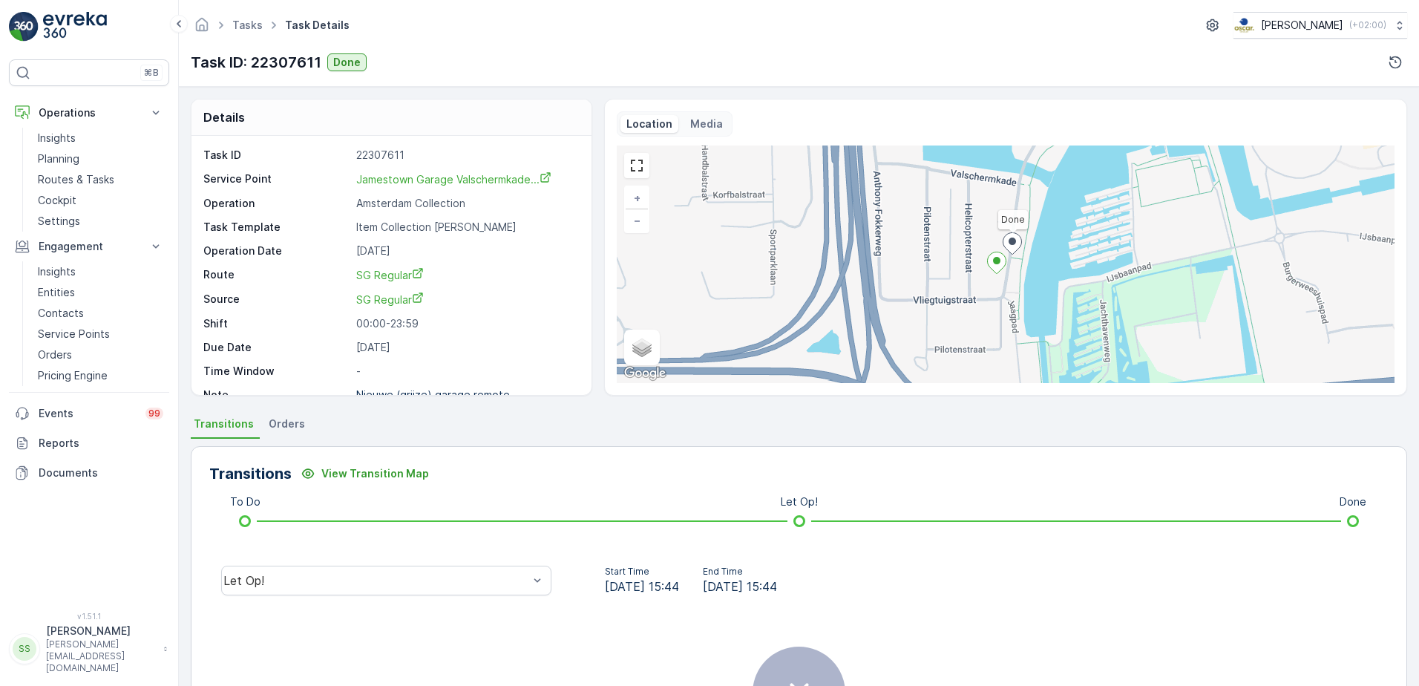
click at [338, 558] on div "Let Op!" at bounding box center [386, 580] width 354 height 47
click at [332, 572] on div "Let Op!" at bounding box center [386, 580] width 330 height 30
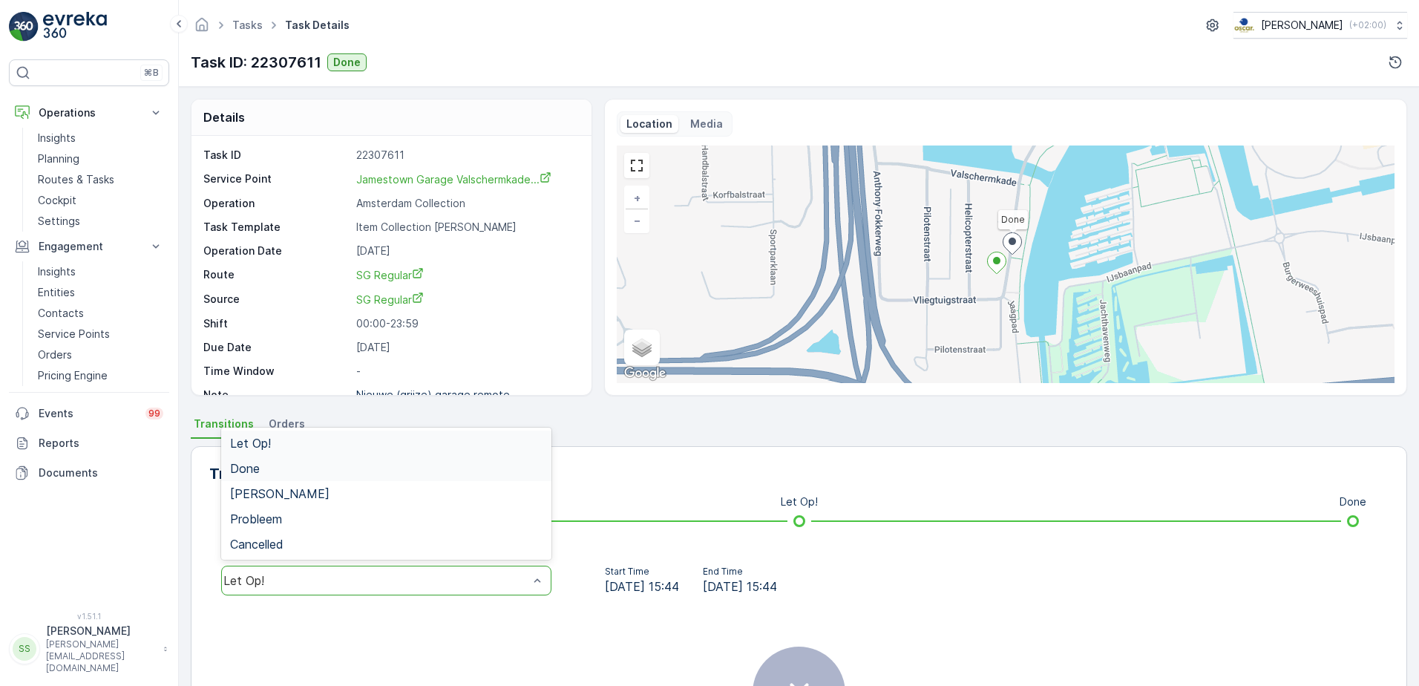
click at [249, 471] on span "Done" at bounding box center [245, 468] width 30 height 13
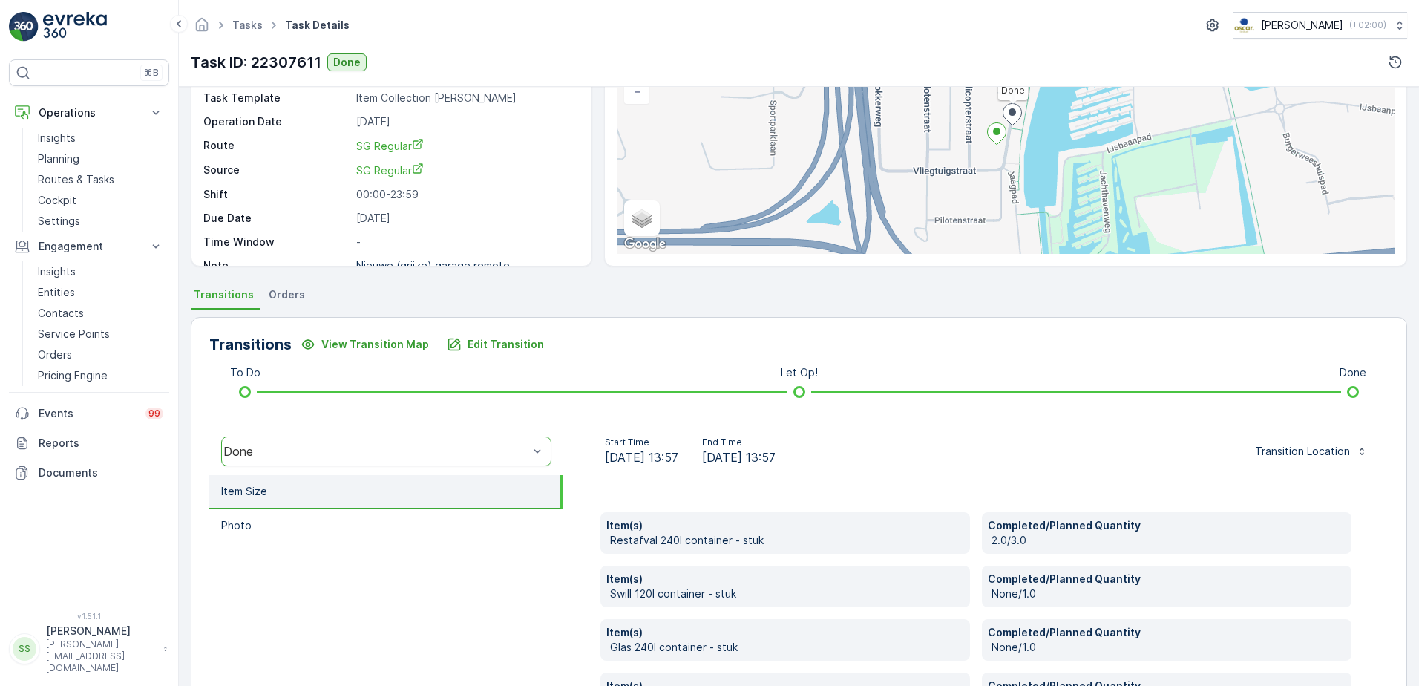
scroll to position [295, 0]
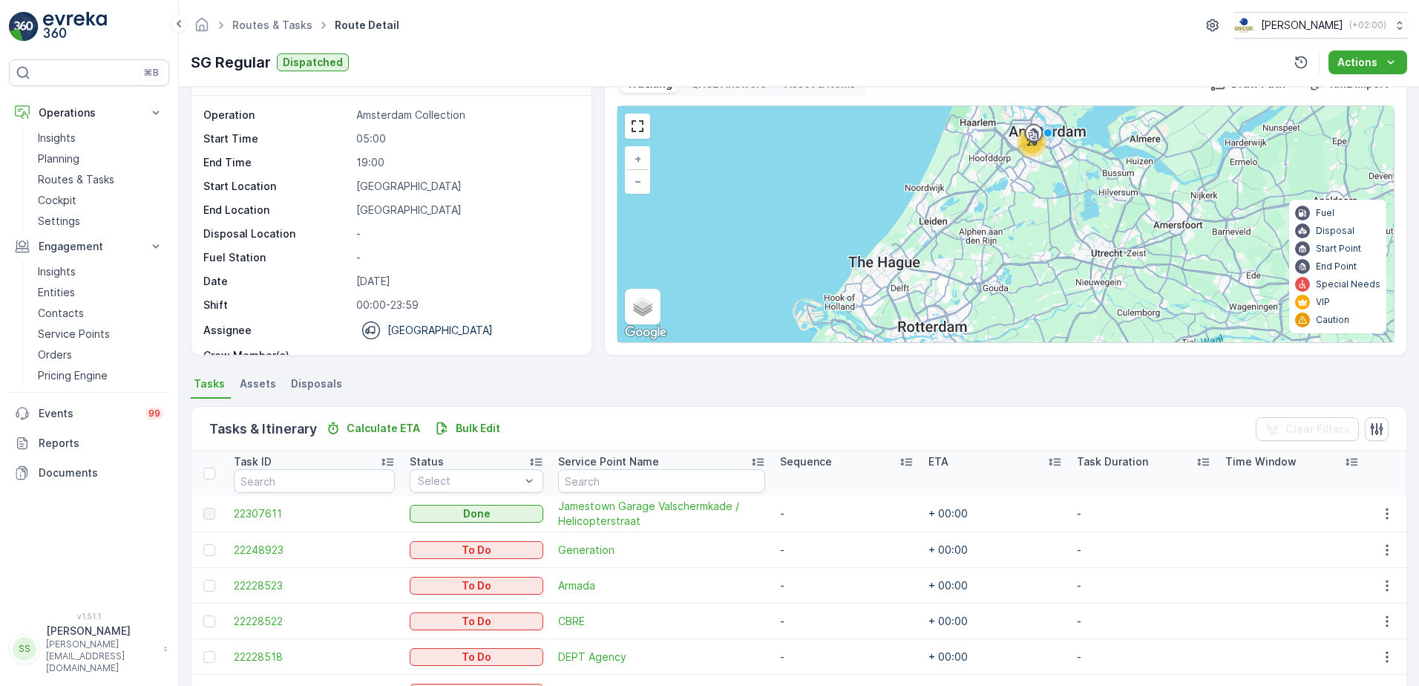
scroll to position [74, 0]
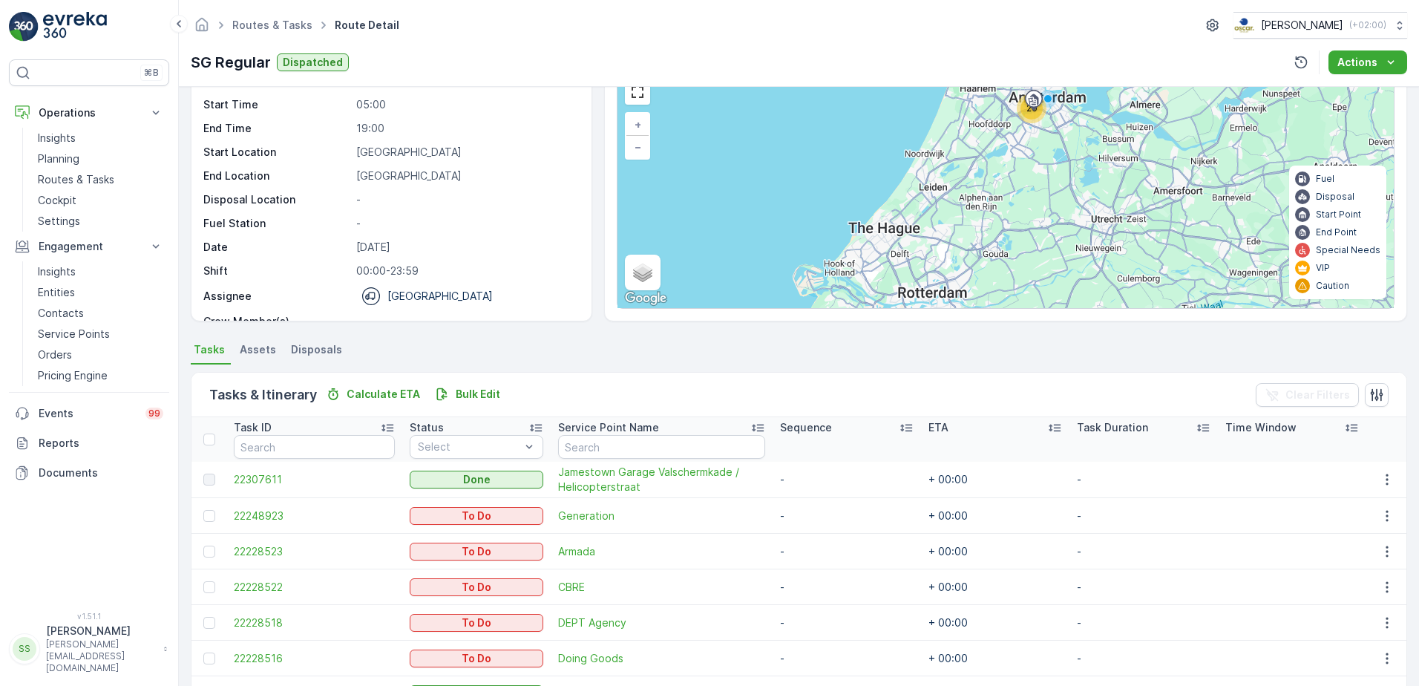
click at [182, 269] on div "Details Operation Amsterdam Collection Start Time 05:00 End Time 19:00 Start Lo…" at bounding box center [799, 386] width 1240 height 599
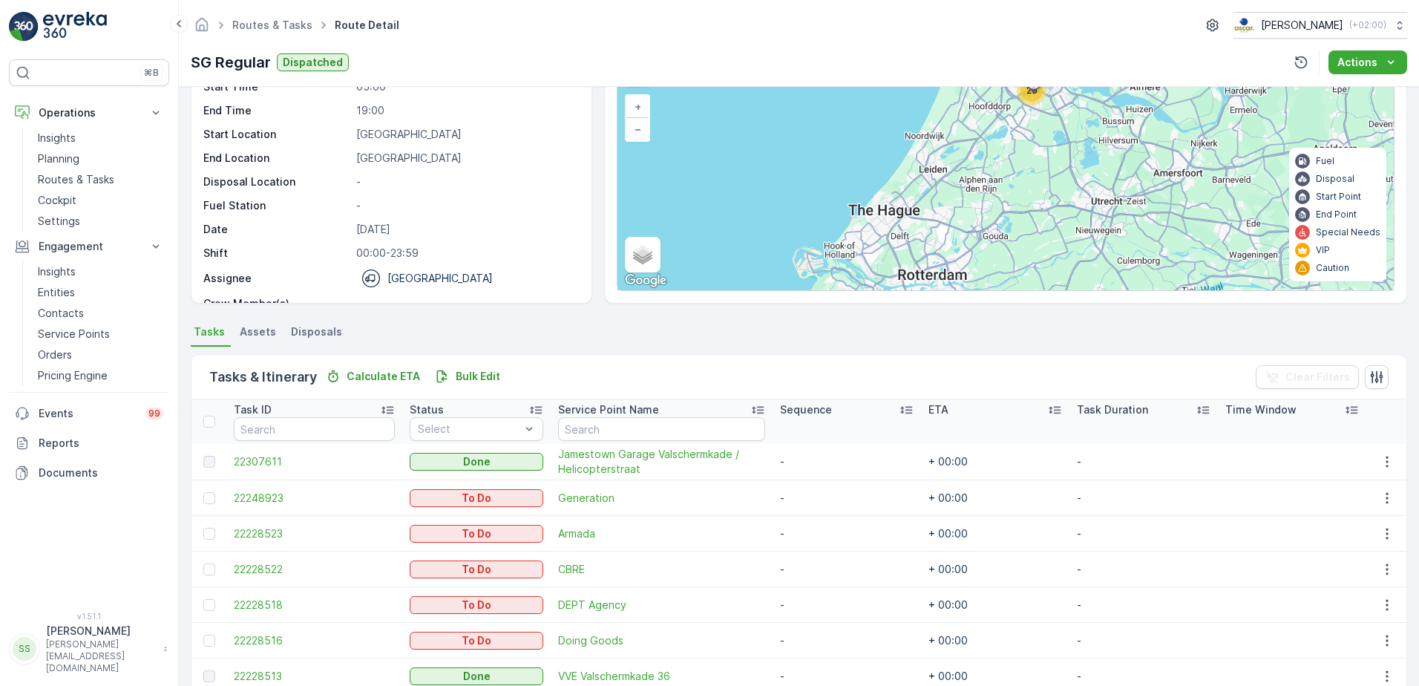
scroll to position [0, 0]
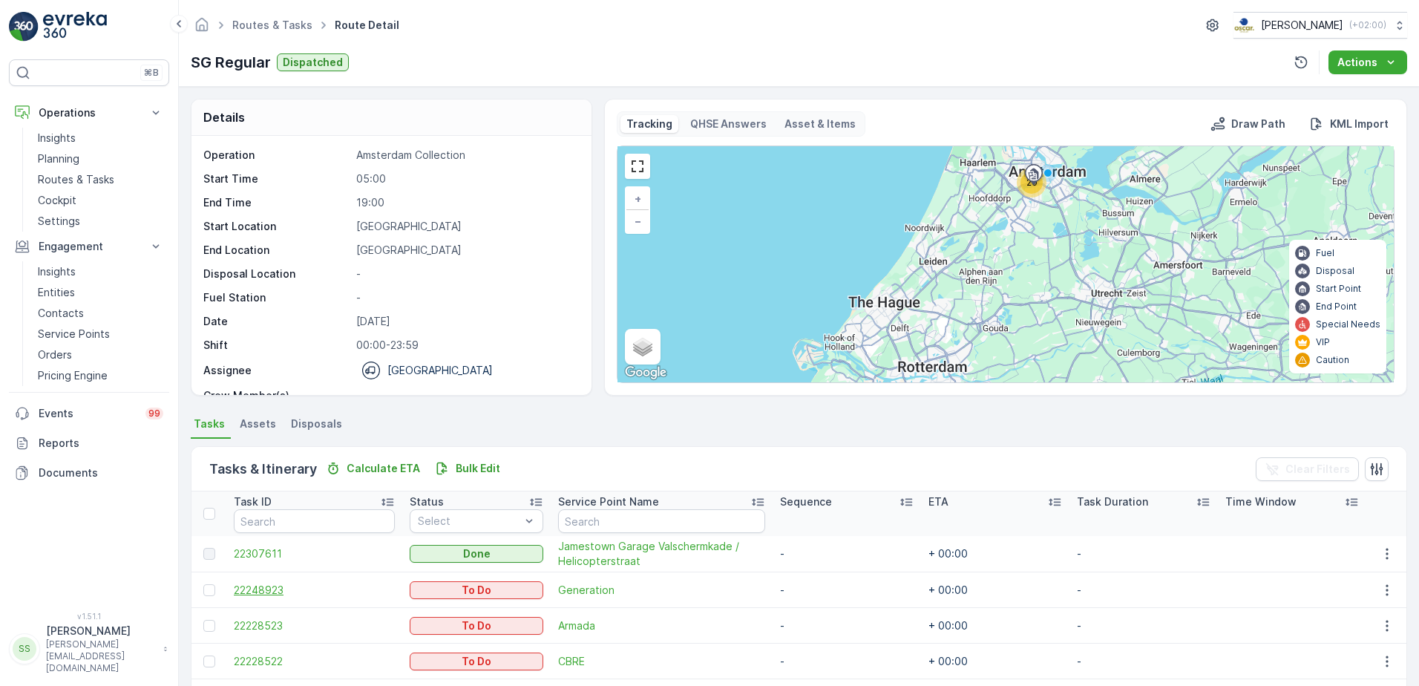
click at [269, 588] on span "22248923" at bounding box center [314, 590] width 161 height 15
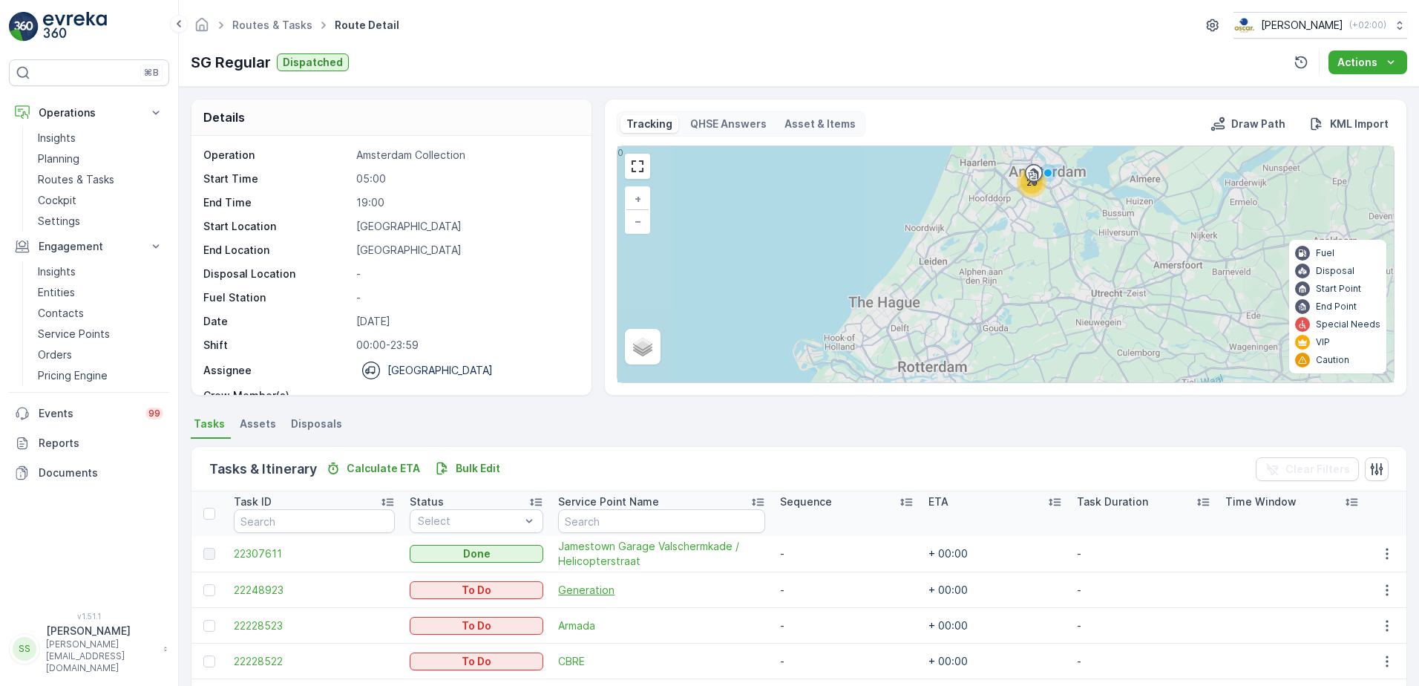
click at [571, 589] on span "Generation" at bounding box center [661, 590] width 207 height 15
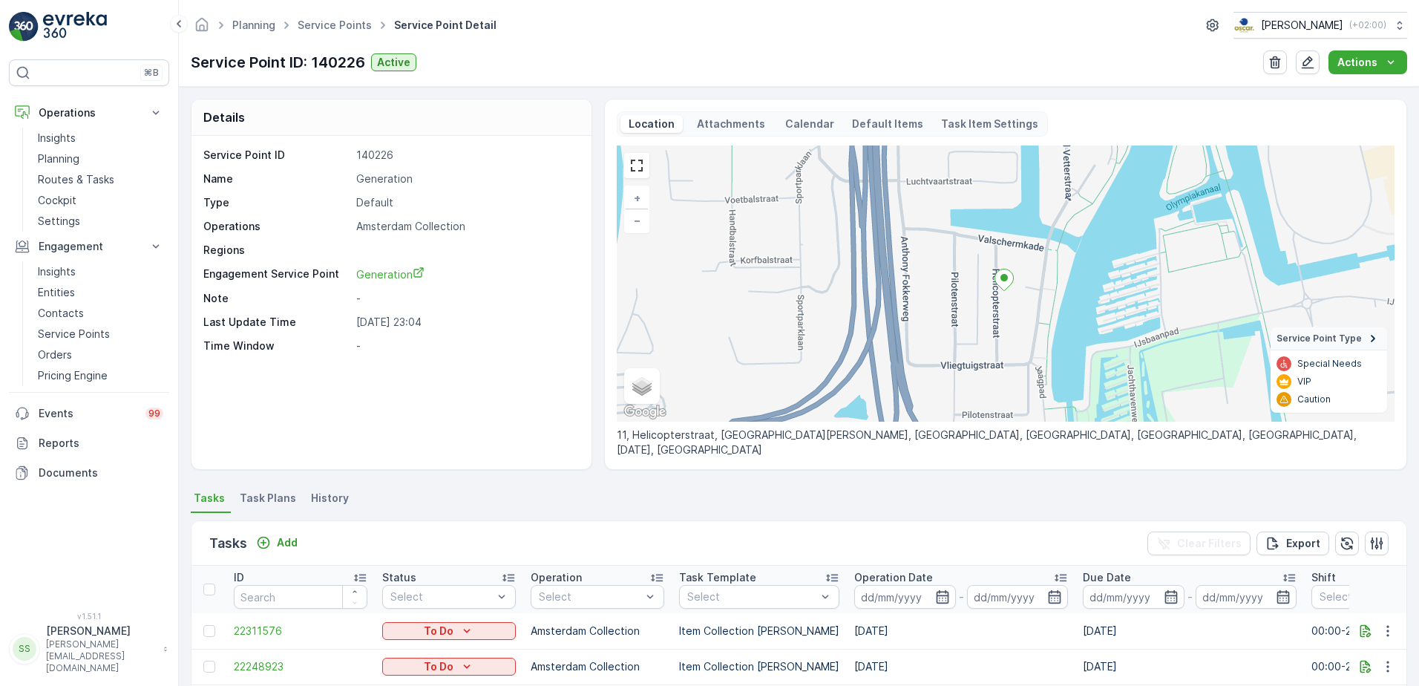
scroll to position [445, 0]
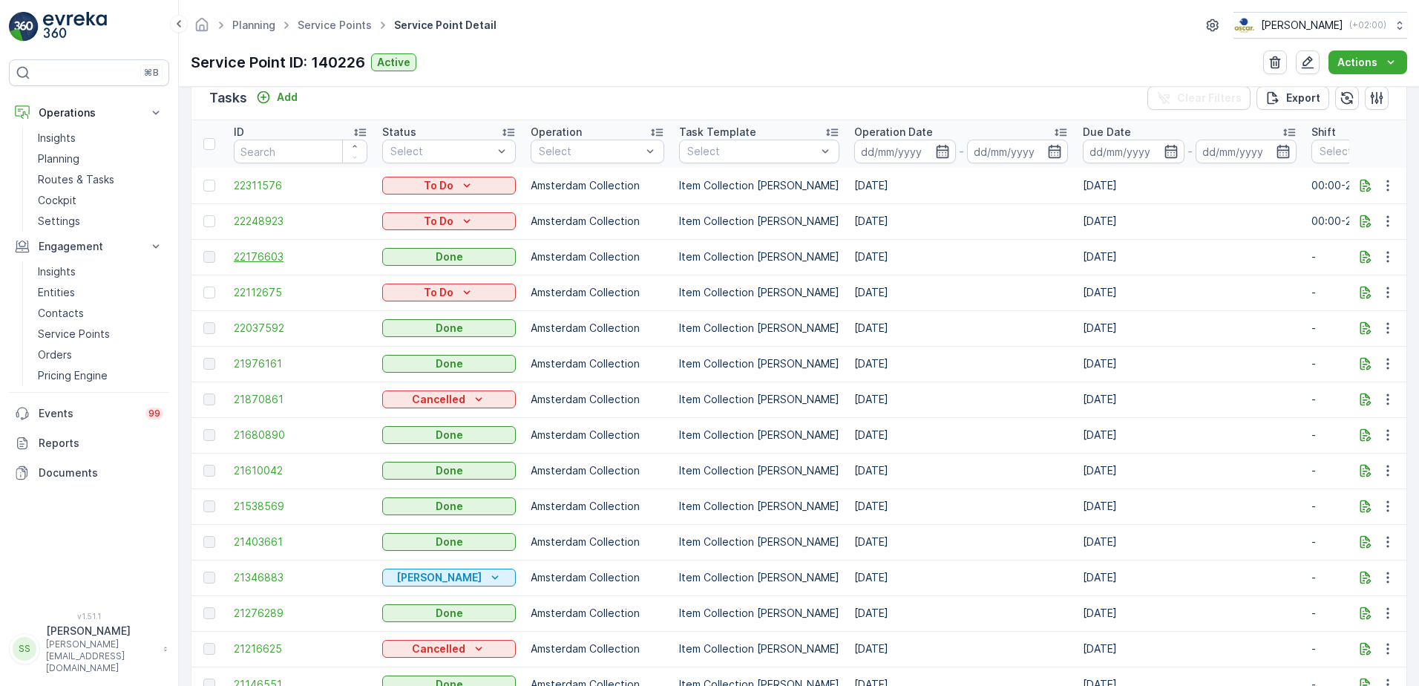
click at [263, 258] on span "22176603" at bounding box center [301, 256] width 134 height 15
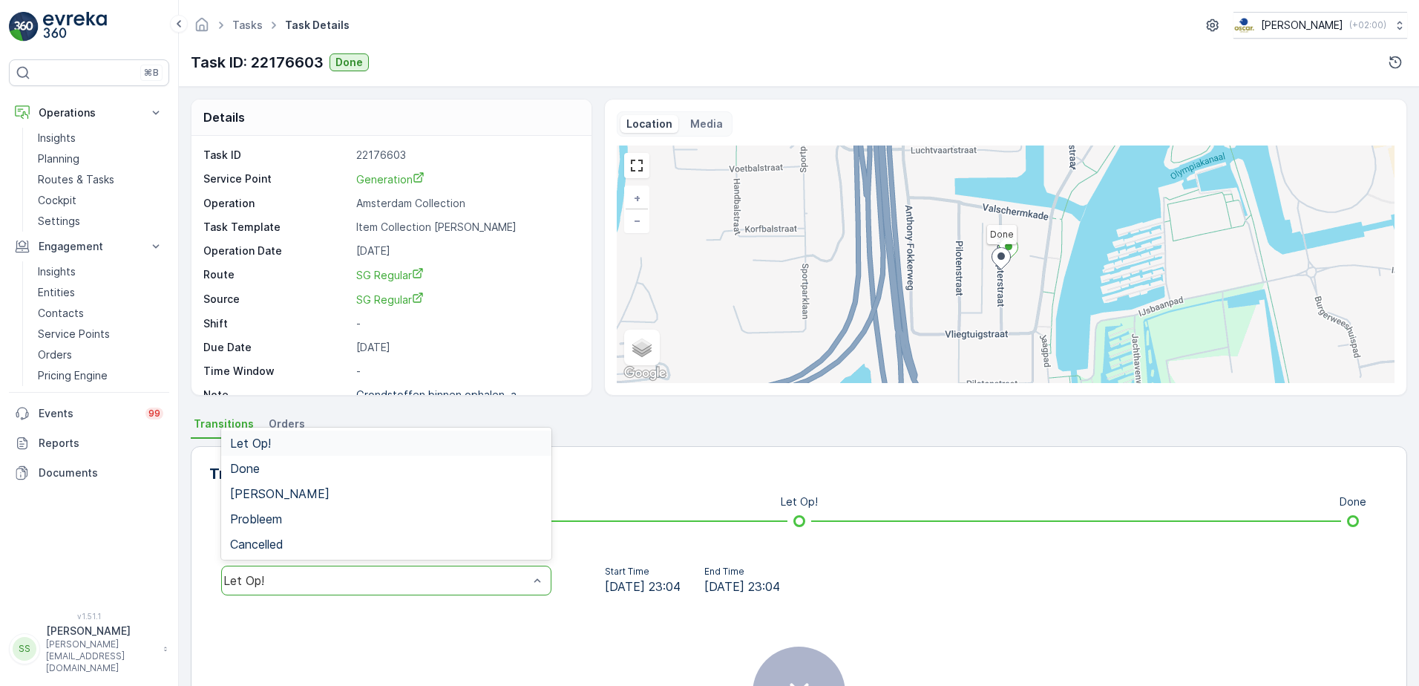
click at [356, 571] on div "Let Op!" at bounding box center [386, 580] width 330 height 30
click at [260, 464] on div "Done" at bounding box center [386, 468] width 312 height 13
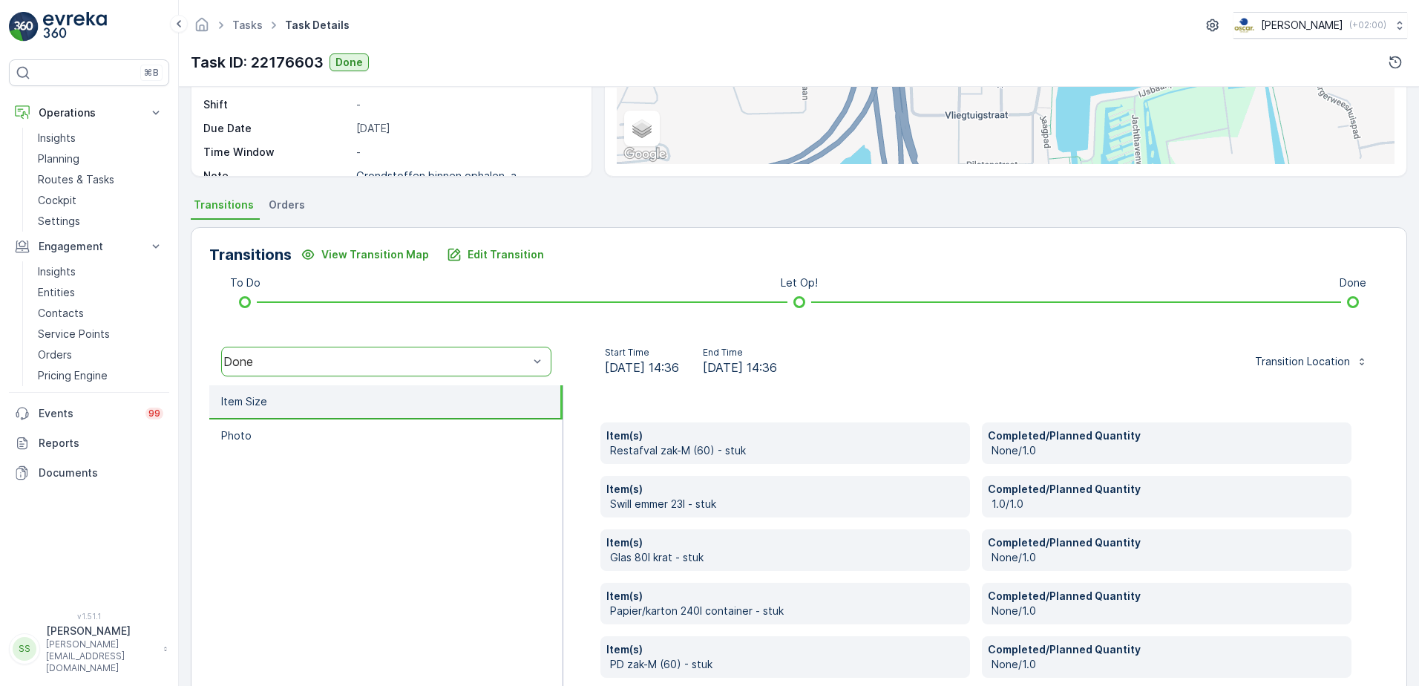
scroll to position [348, 0]
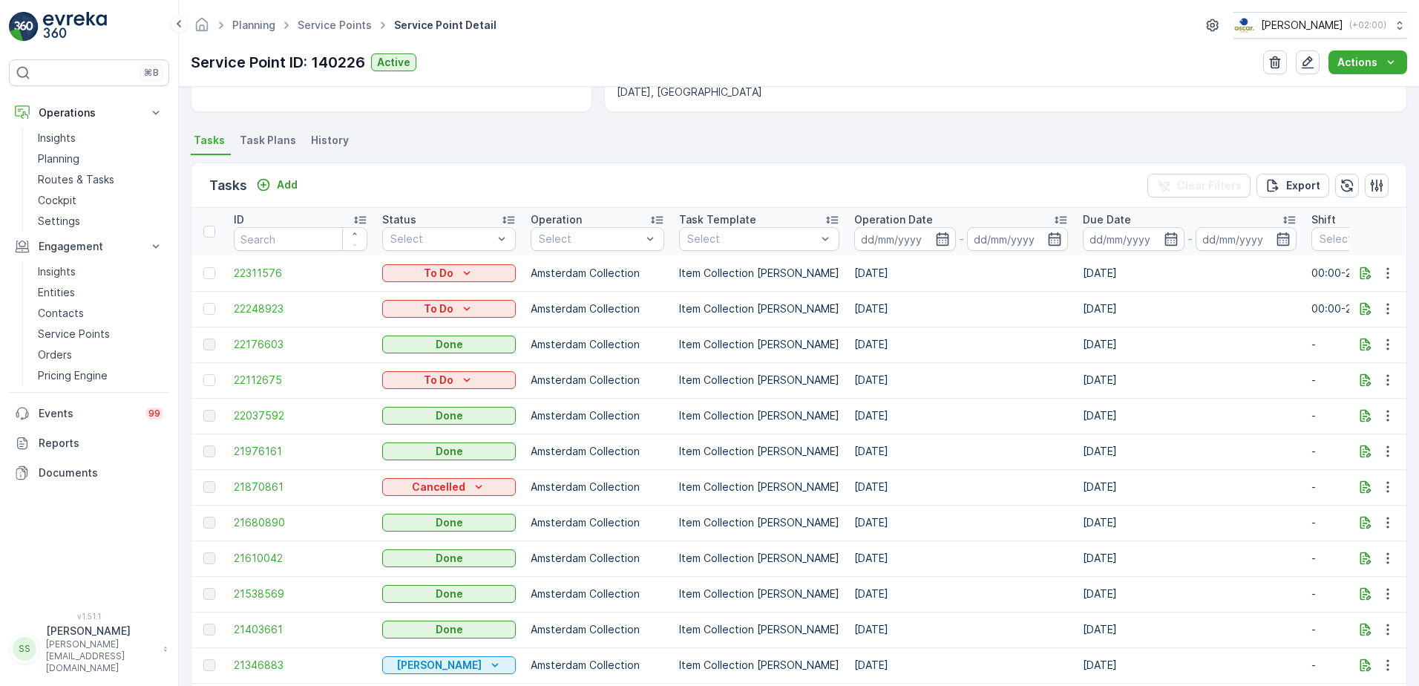
scroll to position [371, 0]
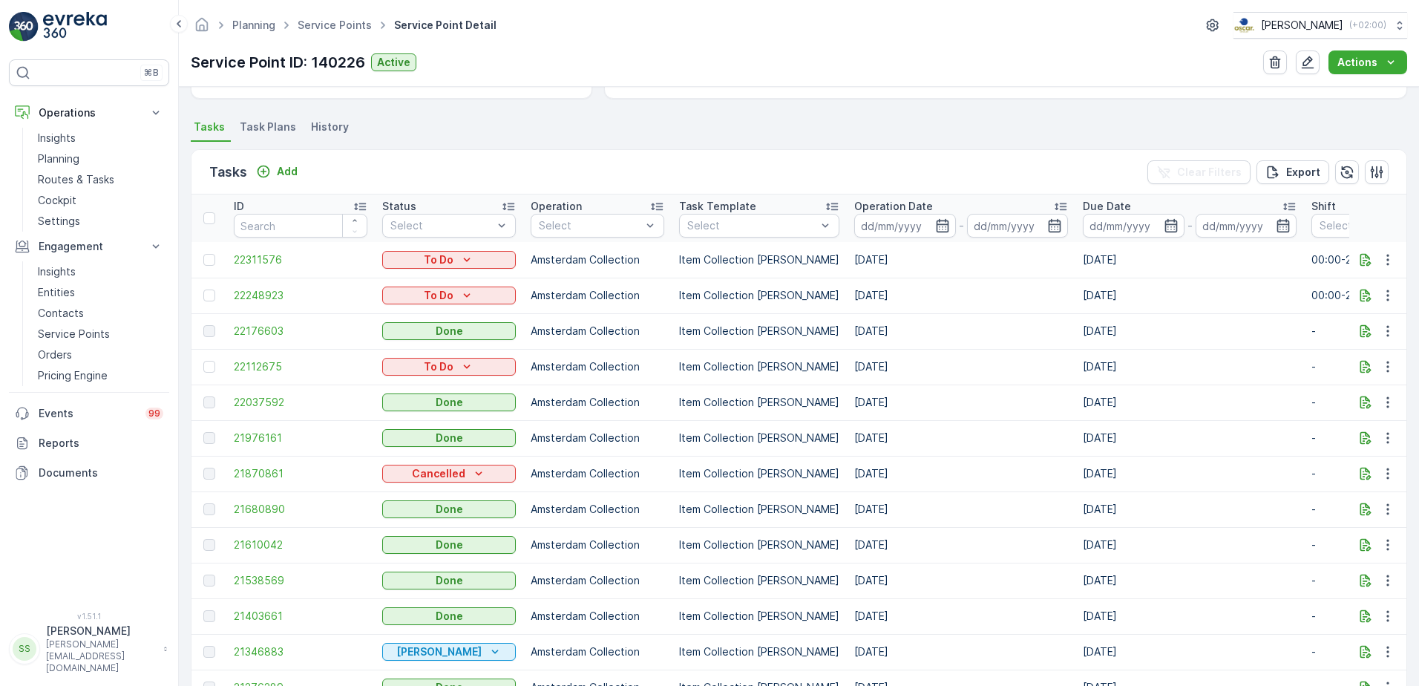
click at [643, 55] on div "Service Point ID: 140226 Active Actions" at bounding box center [799, 62] width 1216 height 24
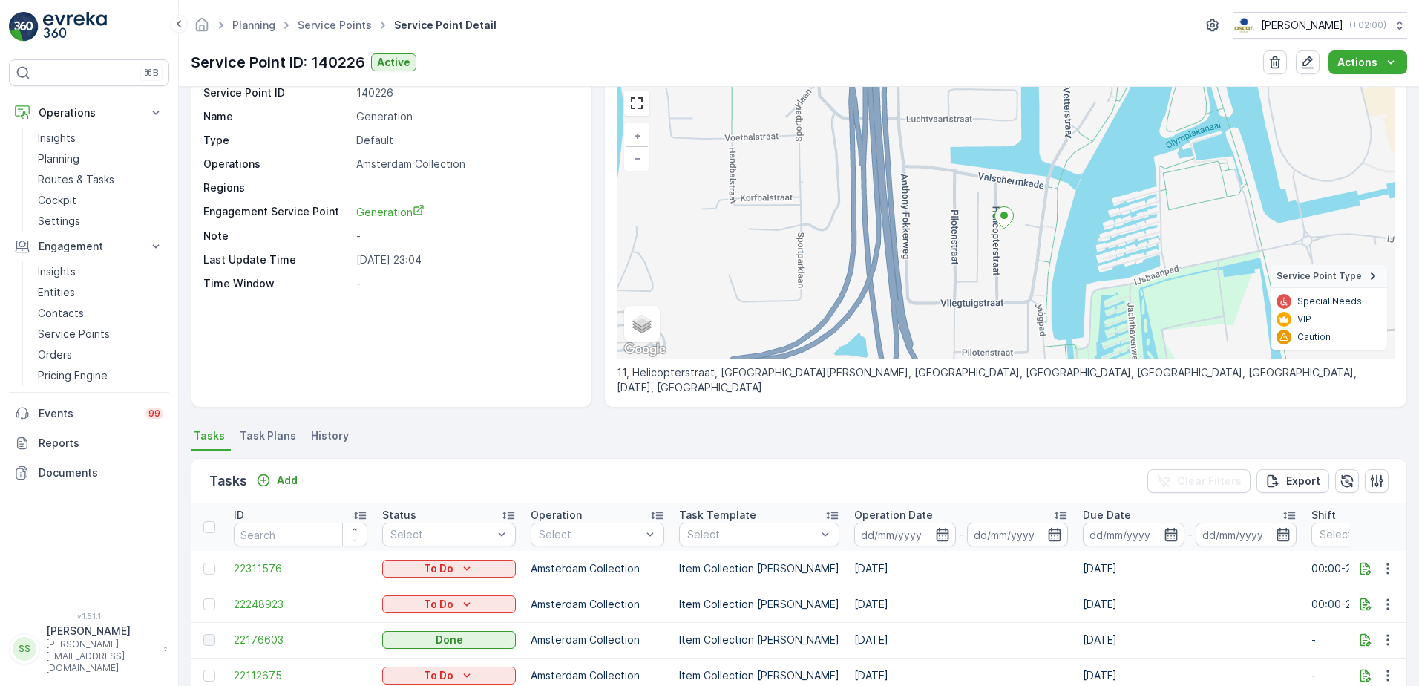
scroll to position [0, 0]
